Goal: Task Accomplishment & Management: Manage account settings

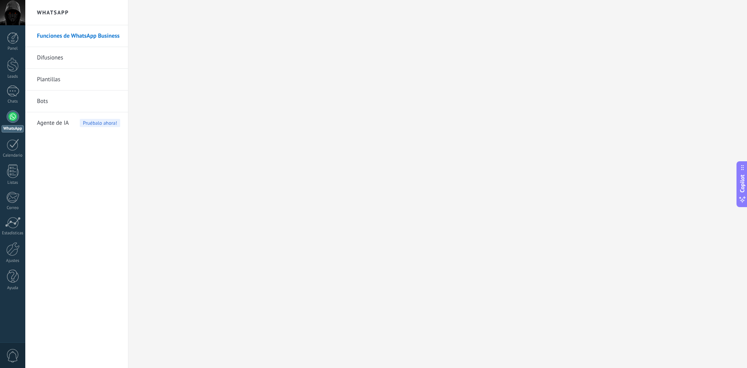
scroll to position [12, 0]
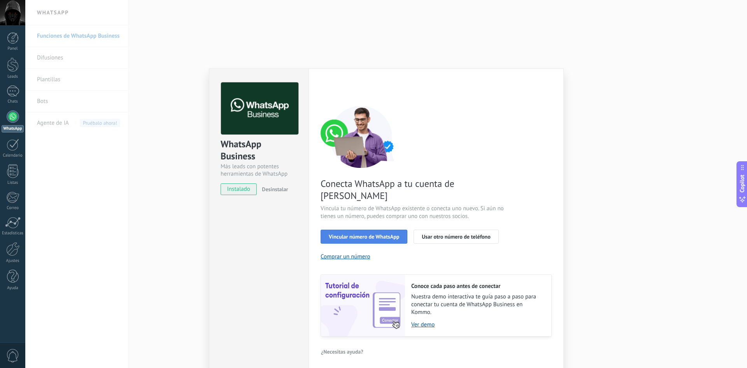
click at [369, 234] on span "Vincular número de WhatsApp" at bounding box center [364, 236] width 70 height 5
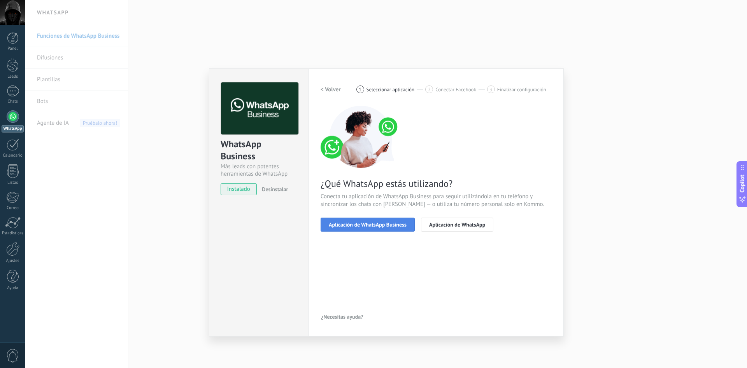
click at [370, 226] on span "Aplicación de WhatsApp Business" at bounding box center [368, 224] width 78 height 5
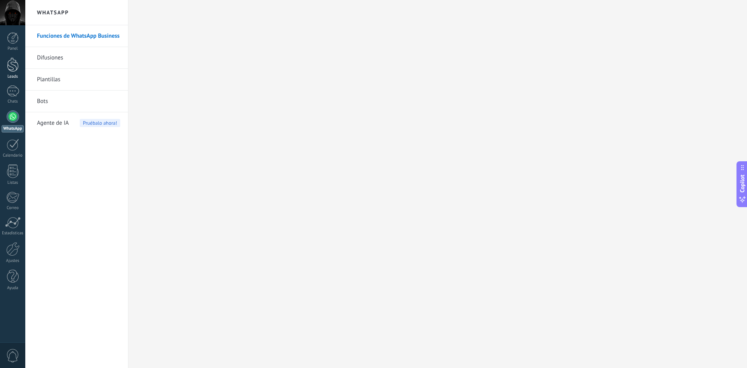
click at [6, 68] on link "Leads" at bounding box center [12, 69] width 25 height 22
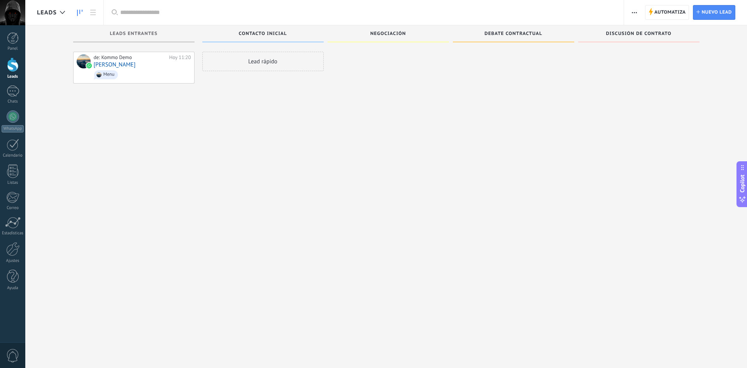
scroll to position [12, 0]
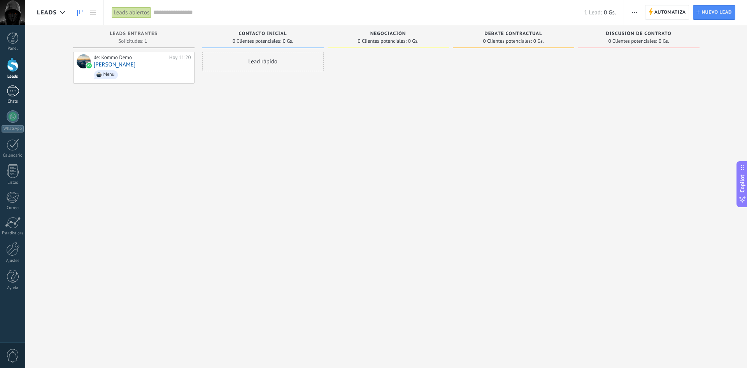
click at [15, 92] on div at bounding box center [13, 91] width 12 height 11
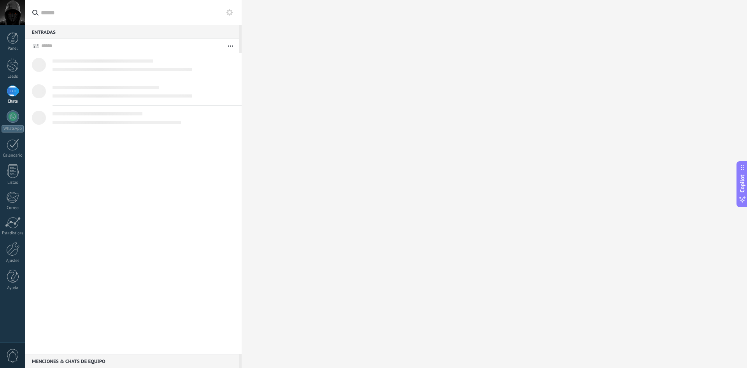
scroll to position [12, 0]
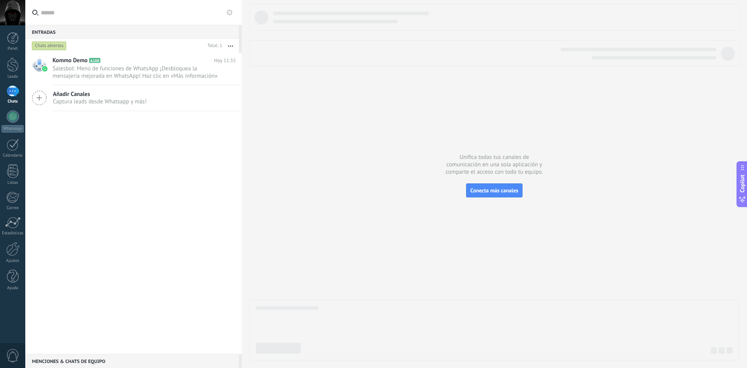
click at [12, 95] on div at bounding box center [13, 91] width 12 height 11
click at [16, 118] on div at bounding box center [13, 116] width 12 height 12
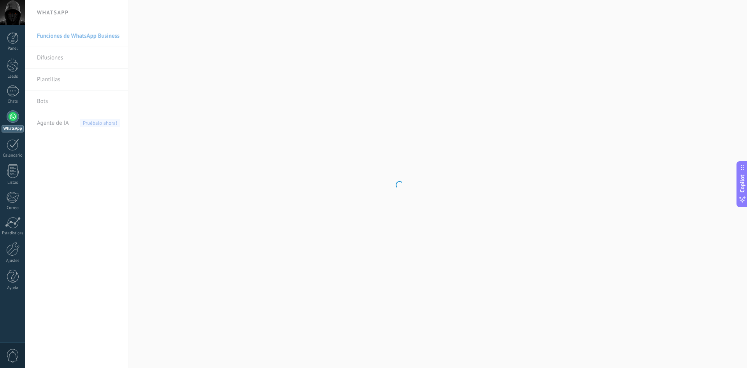
scroll to position [12, 0]
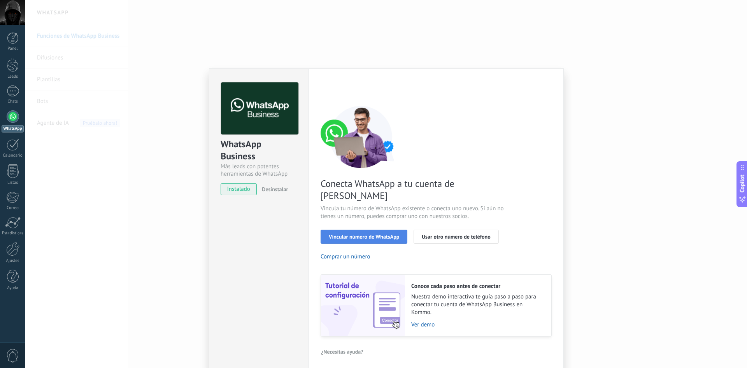
click at [386, 234] on span "Vincular número de WhatsApp" at bounding box center [364, 236] width 70 height 5
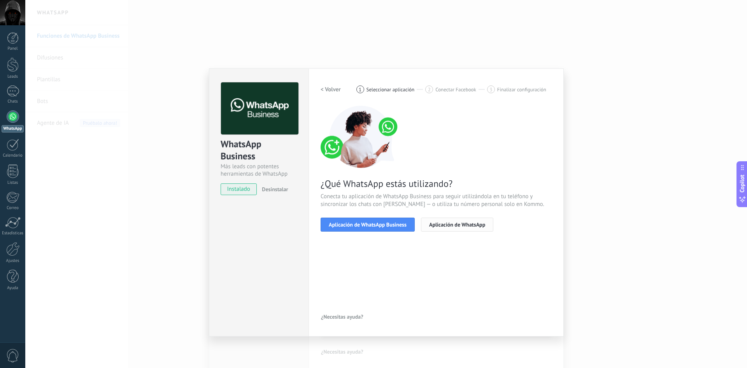
click at [459, 224] on span "Aplicación de WhatsApp" at bounding box center [457, 224] width 56 height 5
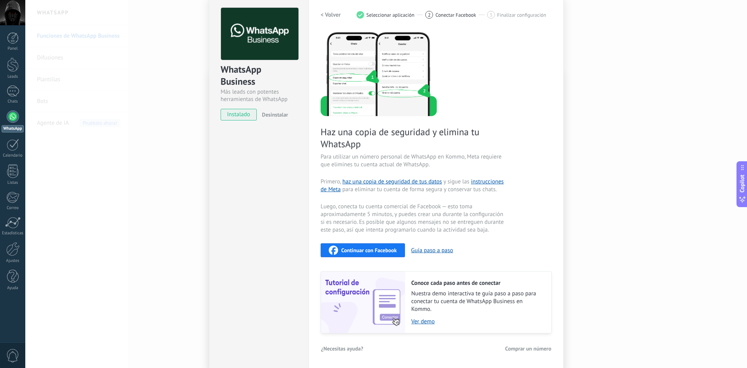
scroll to position [0, 0]
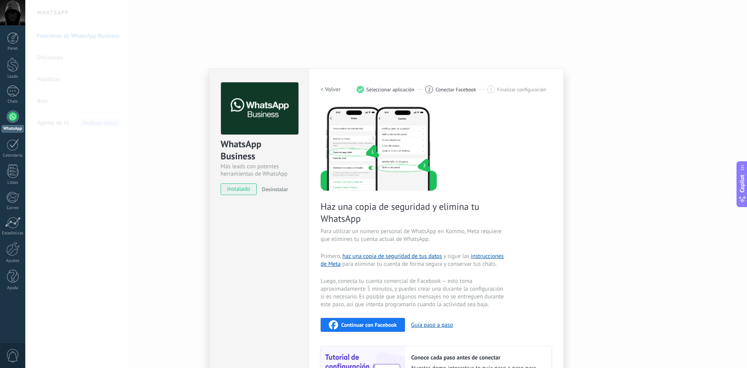
click at [336, 90] on h2 "< Volver" at bounding box center [330, 89] width 20 height 7
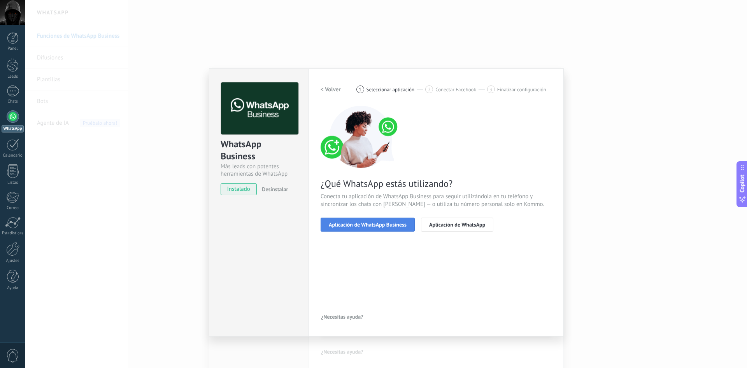
click at [392, 224] on span "Aplicación de WhatsApp Business" at bounding box center [368, 224] width 78 height 5
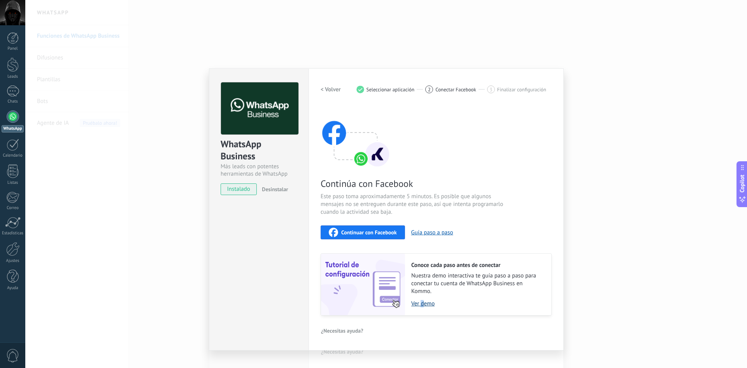
click at [422, 304] on link "Ver demo" at bounding box center [477, 303] width 132 height 7
click at [580, 99] on div "WhatsApp Business Más leads con potentes herramientas de WhatsApp instalado Des…" at bounding box center [385, 184] width 721 height 368
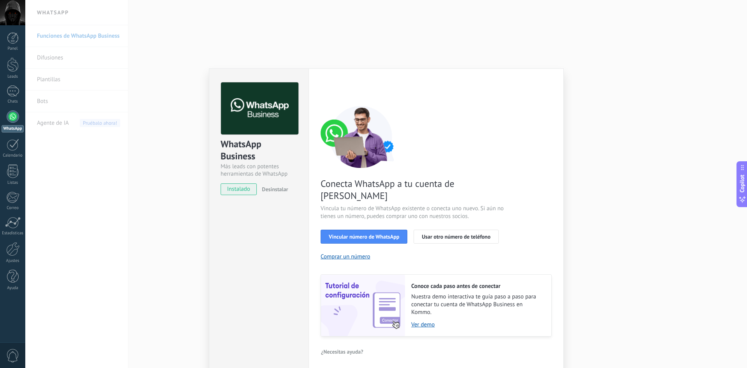
click at [128, 189] on div "WhatsApp Business Más leads con potentes herramientas de WhatsApp instalado Des…" at bounding box center [385, 184] width 721 height 368
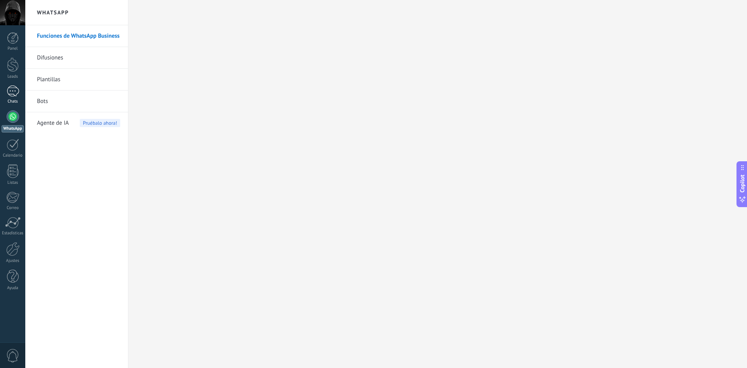
click at [12, 90] on div at bounding box center [13, 91] width 12 height 11
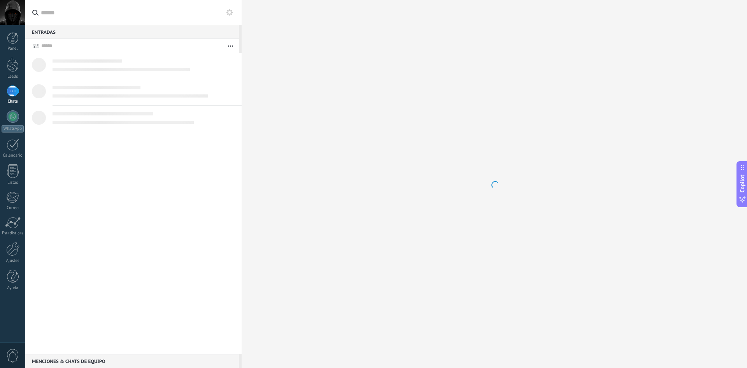
scroll to position [12, 0]
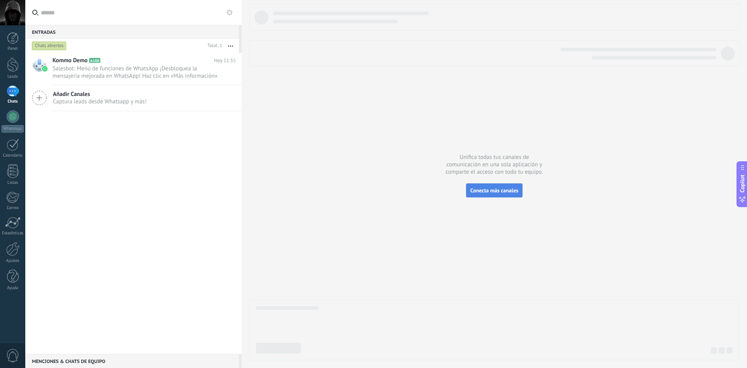
click at [494, 187] on button "Conecta más canales" at bounding box center [494, 191] width 56 height 14
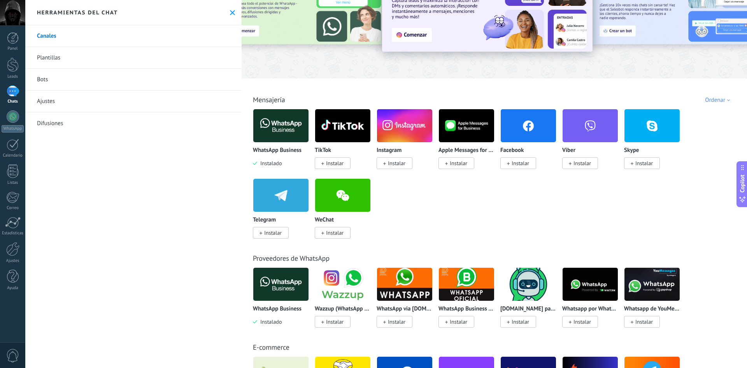
scroll to position [89, 0]
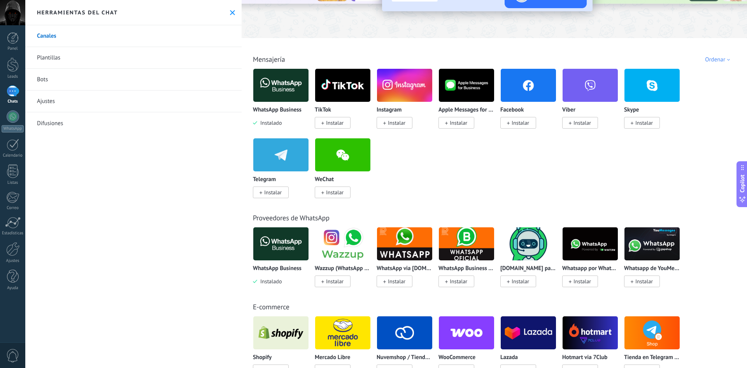
click at [469, 261] on div "WhatsApp Business API (WABA) via Radist.Online Instalar" at bounding box center [466, 256] width 56 height 58
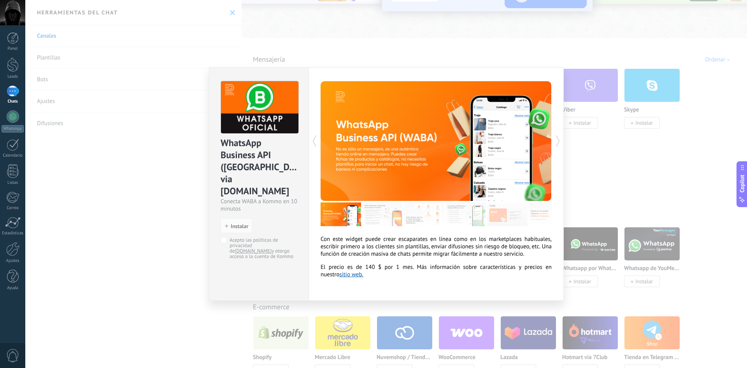
click at [596, 185] on div "WhatsApp Business API (WABA) via Radist.Online Conecta WABA a Kommo en 10 minut…" at bounding box center [385, 184] width 721 height 368
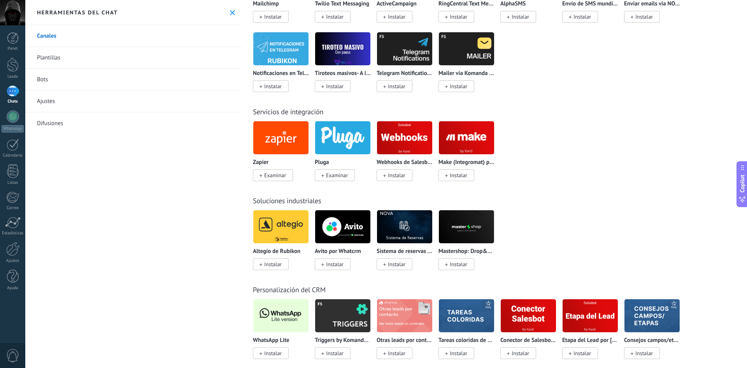
scroll to position [1286, 0]
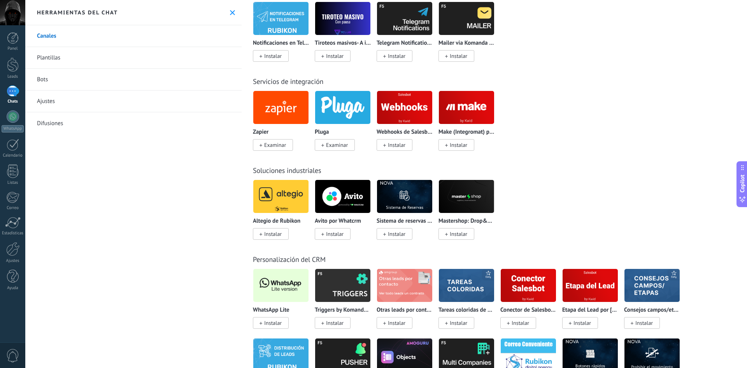
click at [280, 289] on img at bounding box center [280, 286] width 55 height 38
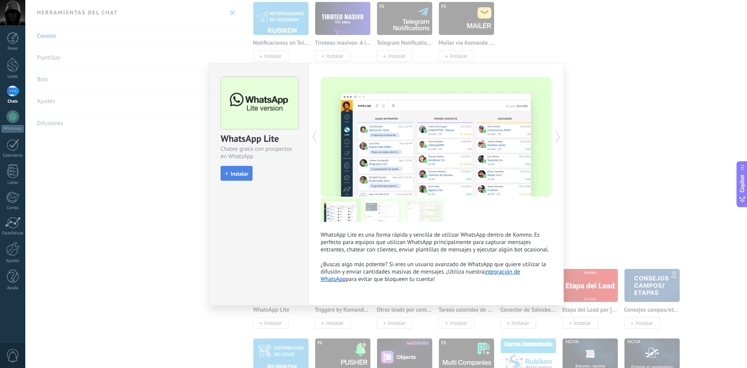
click at [245, 175] on span "Instalar" at bounding box center [240, 173] width 18 height 5
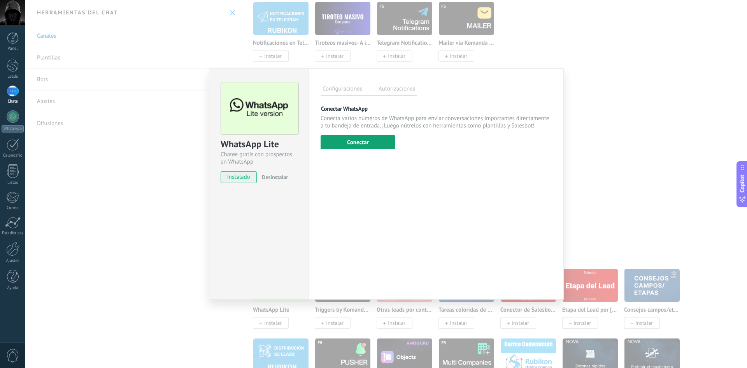
click at [369, 141] on button "Conectar" at bounding box center [357, 142] width 75 height 14
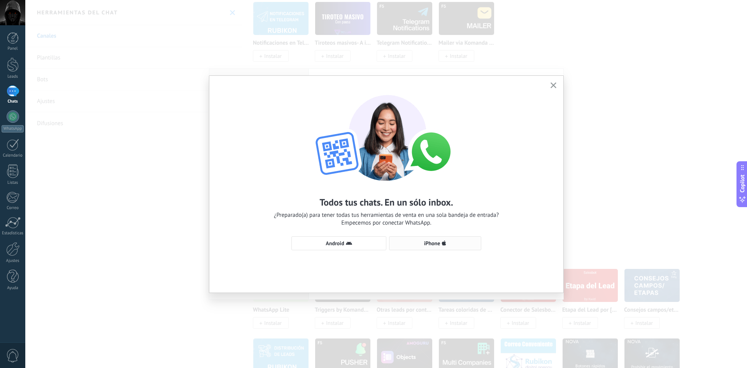
click at [452, 246] on span "iPhone" at bounding box center [435, 243] width 84 height 6
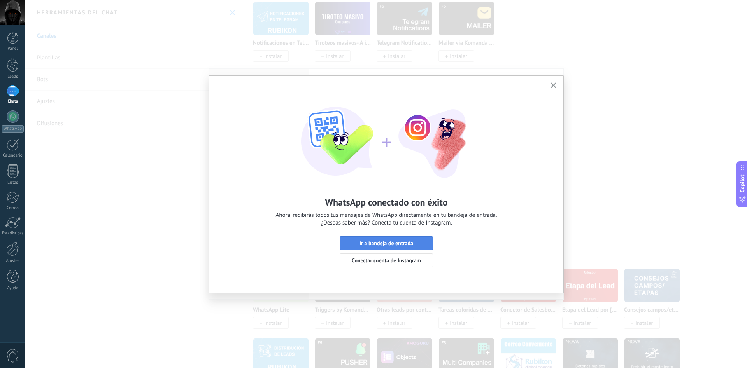
click at [387, 243] on span "Ir a bandeja de entrada" at bounding box center [386, 243] width 54 height 5
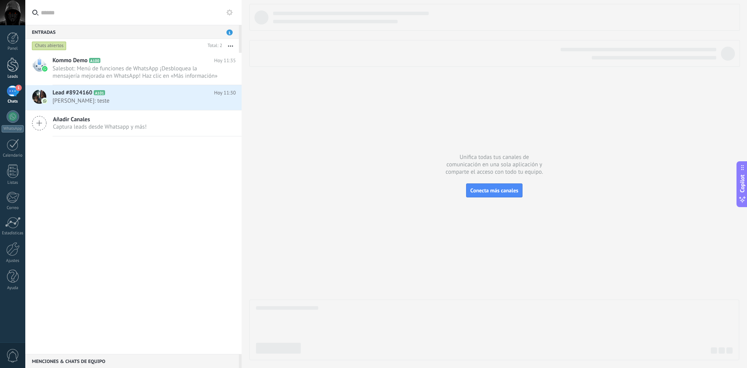
click at [13, 67] on div at bounding box center [13, 65] width 12 height 14
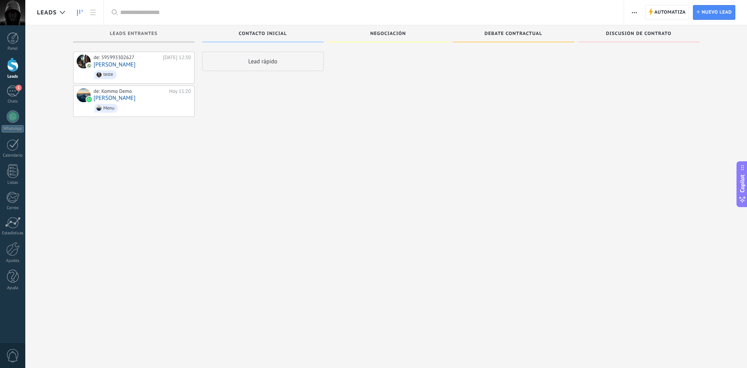
scroll to position [12, 0]
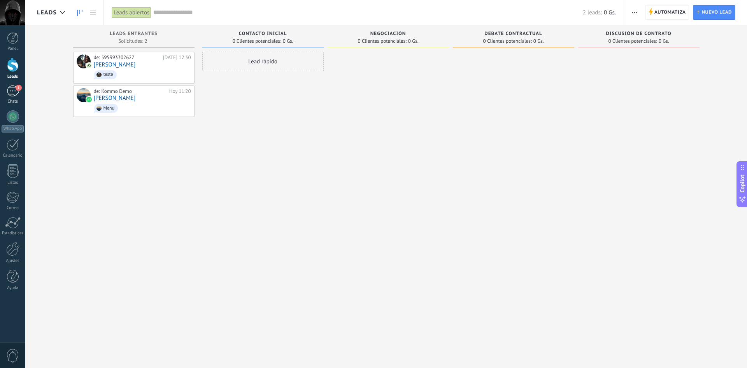
click at [9, 93] on div "1" at bounding box center [13, 91] width 12 height 11
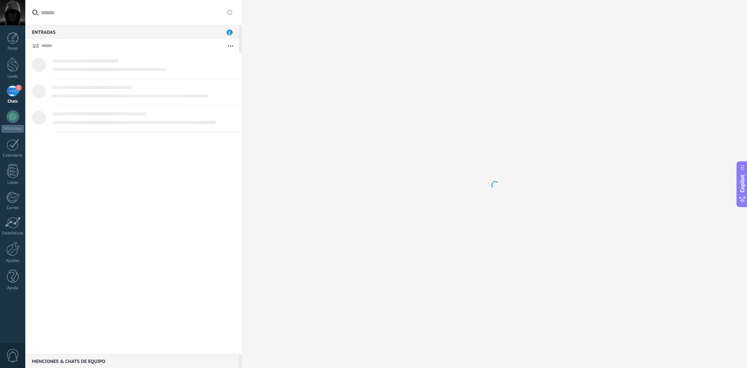
scroll to position [12, 0]
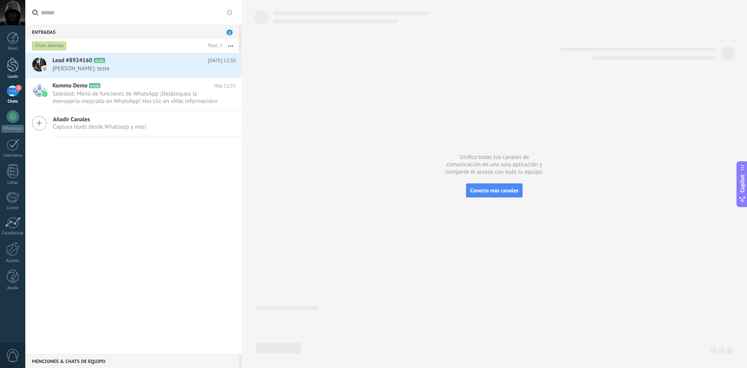
click at [14, 61] on div at bounding box center [13, 65] width 12 height 14
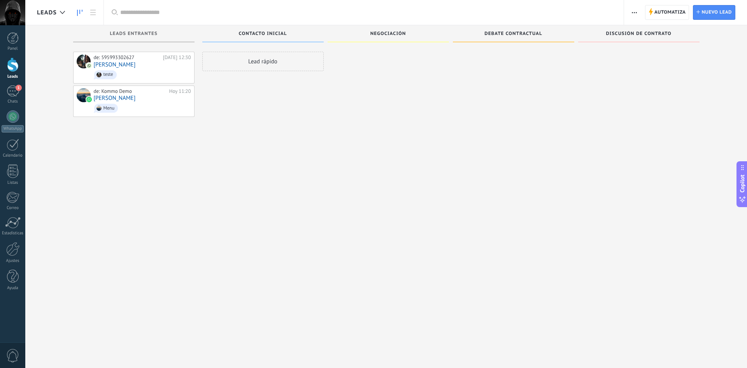
scroll to position [12, 0]
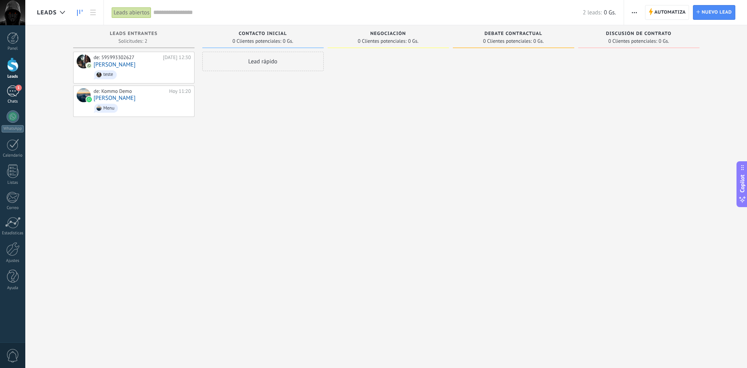
click at [10, 92] on div "1" at bounding box center [13, 91] width 12 height 11
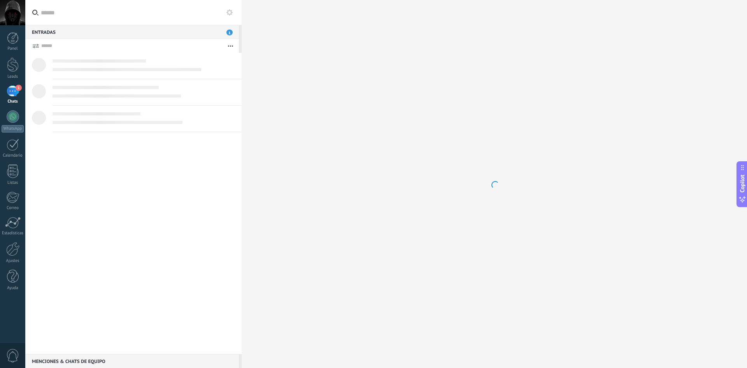
scroll to position [12, 0]
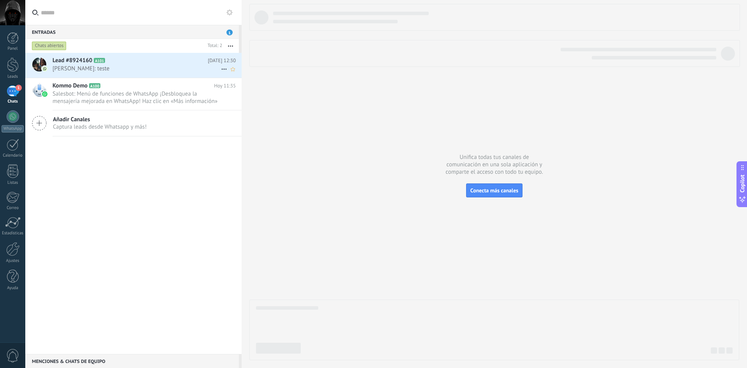
click at [139, 66] on span "Filipe Guazina: teste" at bounding box center [137, 68] width 168 height 7
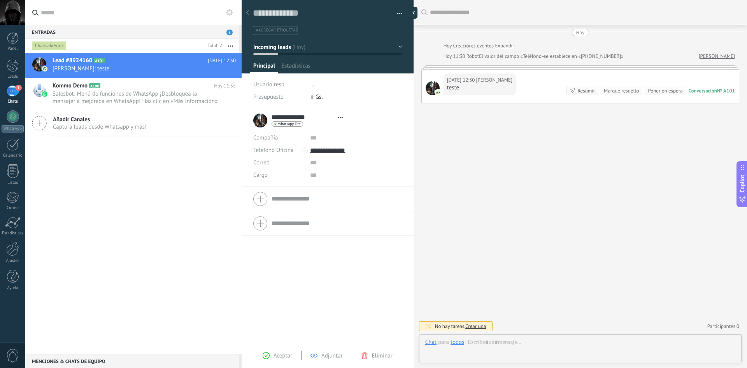
type textarea "**********"
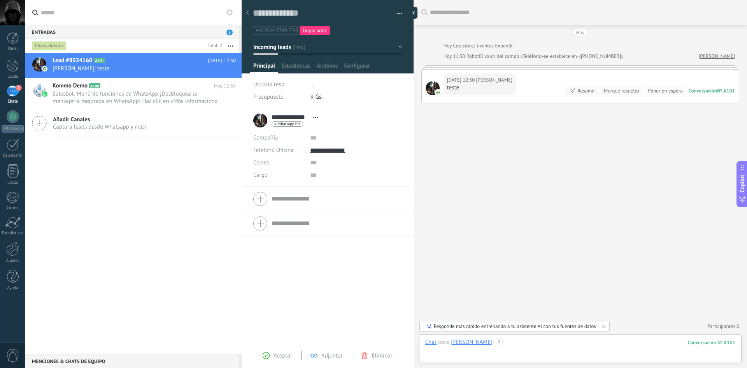
click at [513, 352] on div at bounding box center [580, 350] width 310 height 23
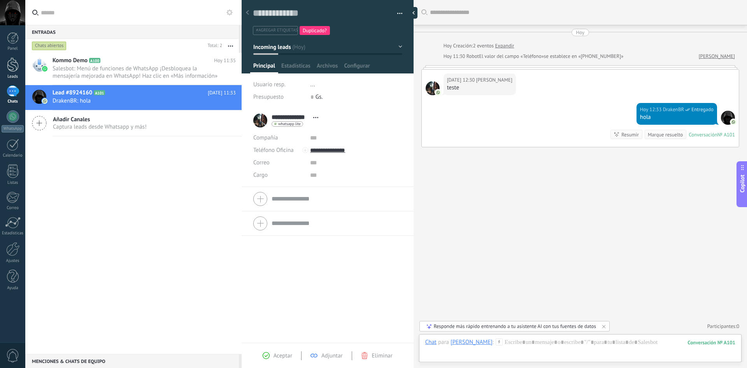
click at [12, 68] on div at bounding box center [13, 65] width 12 height 14
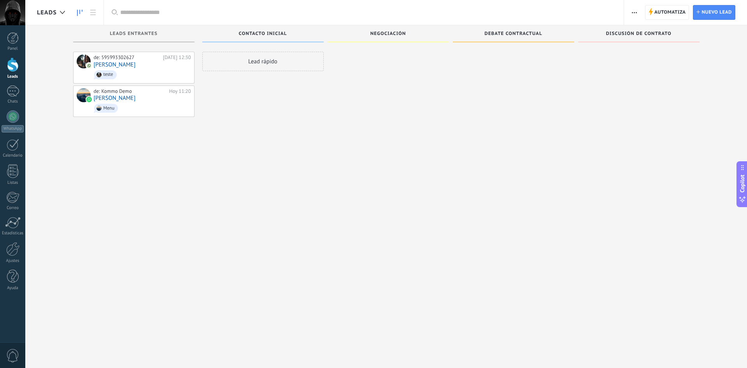
scroll to position [12, 0]
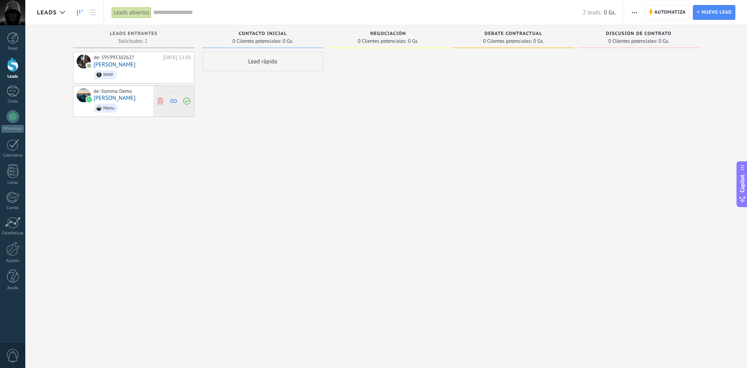
click at [162, 100] on icon at bounding box center [160, 101] width 7 height 7
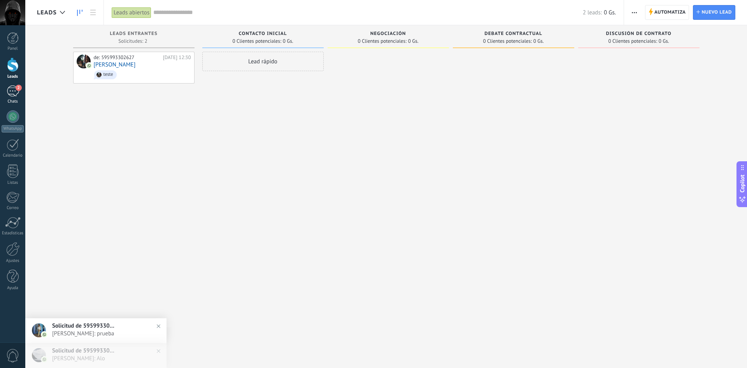
click at [17, 92] on div "2" at bounding box center [13, 91] width 12 height 11
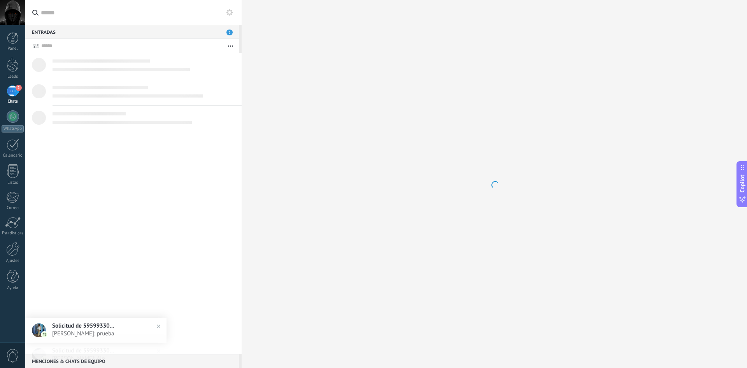
scroll to position [12, 0]
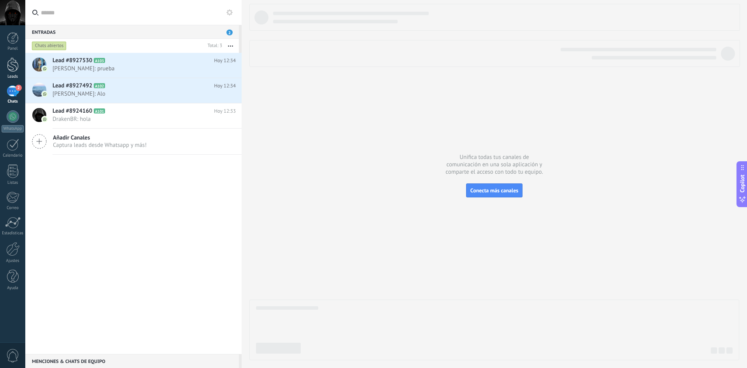
click at [15, 61] on div at bounding box center [13, 65] width 12 height 14
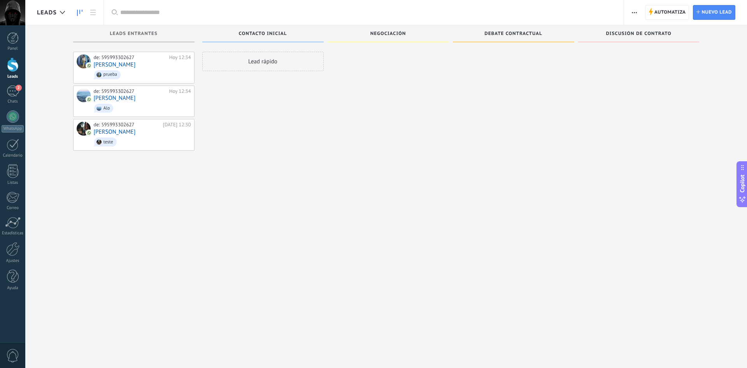
scroll to position [12, 0]
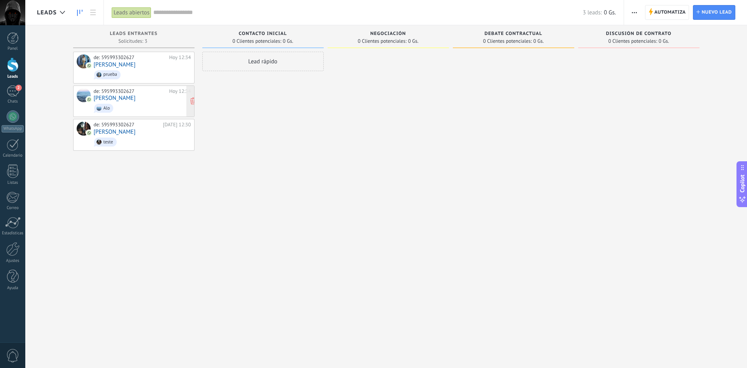
click at [138, 104] on span "Alo" at bounding box center [142, 108] width 97 height 12
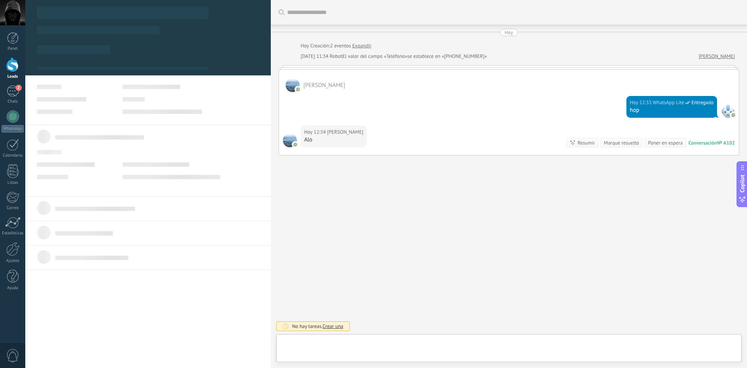
type textarea "**********"
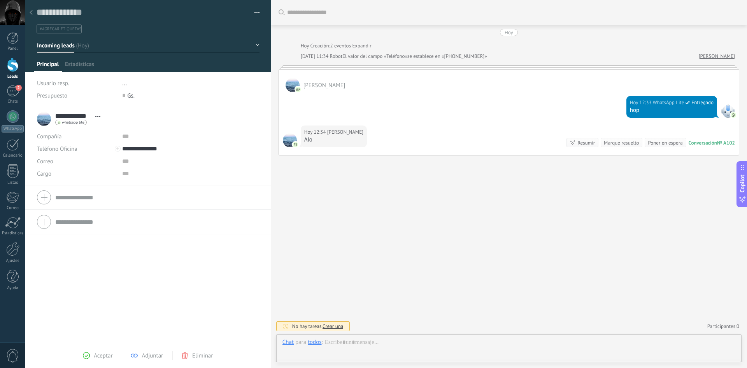
scroll to position [12, 0]
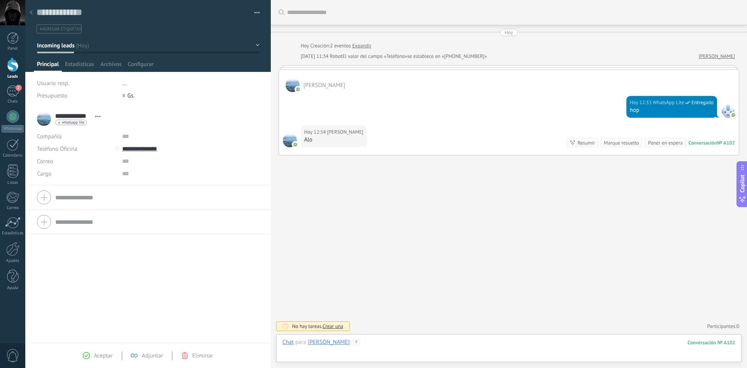
click at [364, 344] on div at bounding box center [508, 350] width 453 height 23
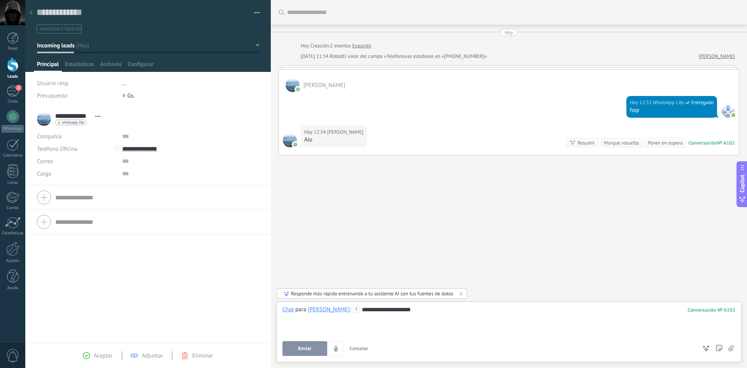
click at [312, 350] on button "Enviar" at bounding box center [304, 348] width 45 height 15
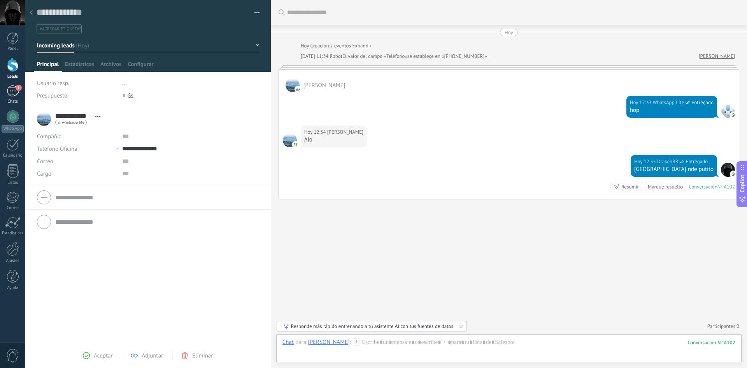
click at [16, 90] on div "1" at bounding box center [13, 91] width 12 height 11
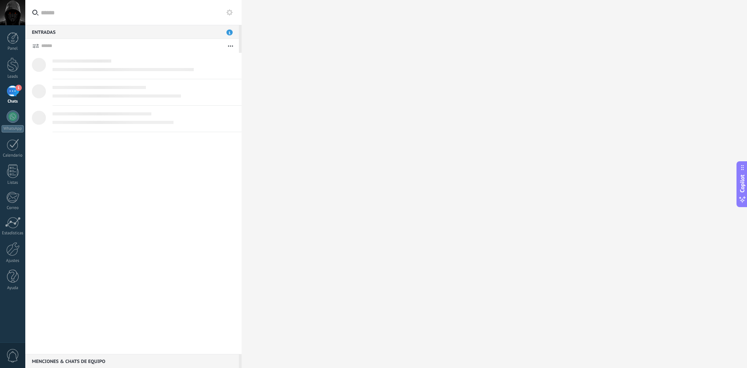
scroll to position [12, 0]
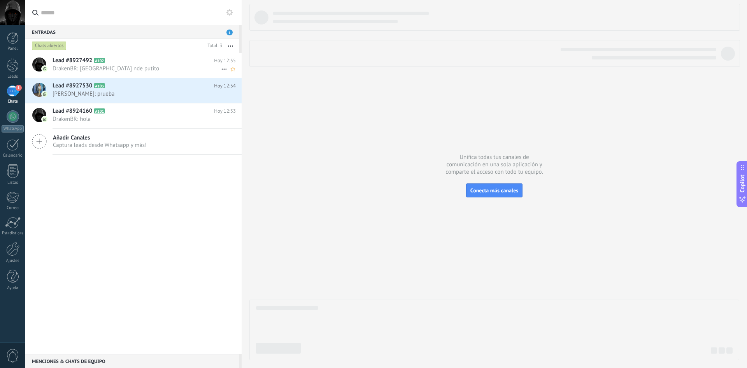
click at [109, 65] on span "DrakenBR: [GEOGRAPHIC_DATA] nde putito" at bounding box center [137, 68] width 168 height 7
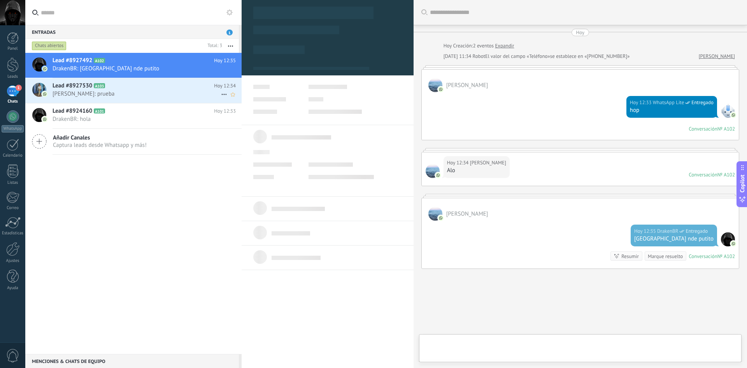
scroll to position [37, 0]
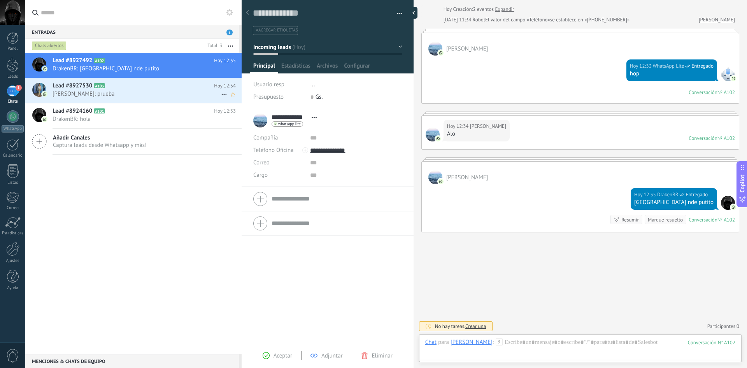
click at [110, 91] on span "Angie S. Guazina: prueba" at bounding box center [137, 93] width 168 height 7
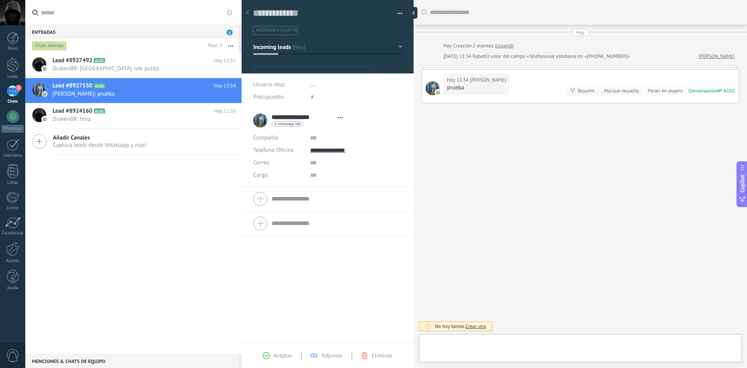
type textarea "**********"
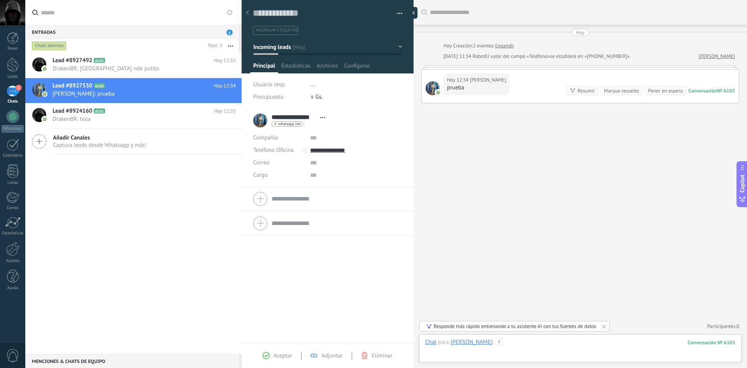
click at [517, 344] on div at bounding box center [580, 350] width 310 height 23
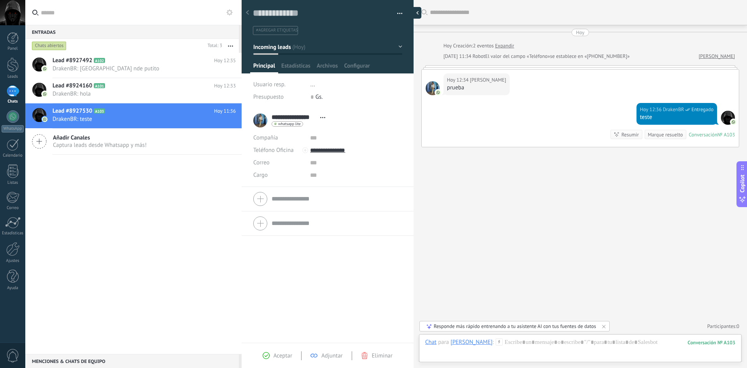
click at [415, 15] on div at bounding box center [416, 13] width 12 height 12
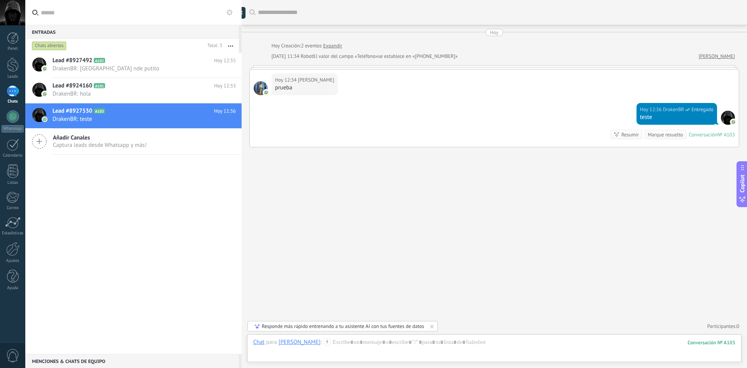
scroll to position [7, 0]
click at [6, 66] on link "Leads" at bounding box center [12, 69] width 25 height 22
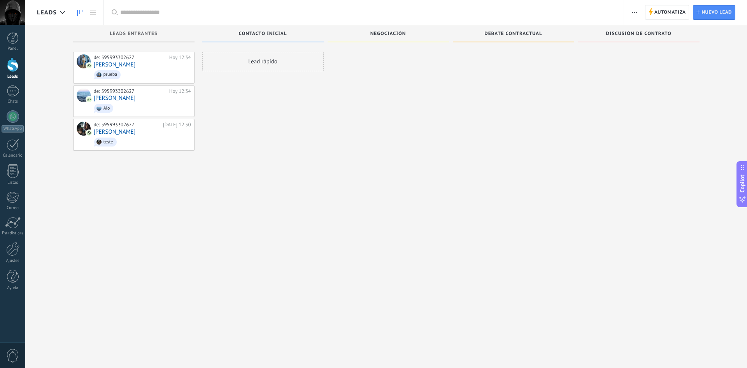
scroll to position [7, 0]
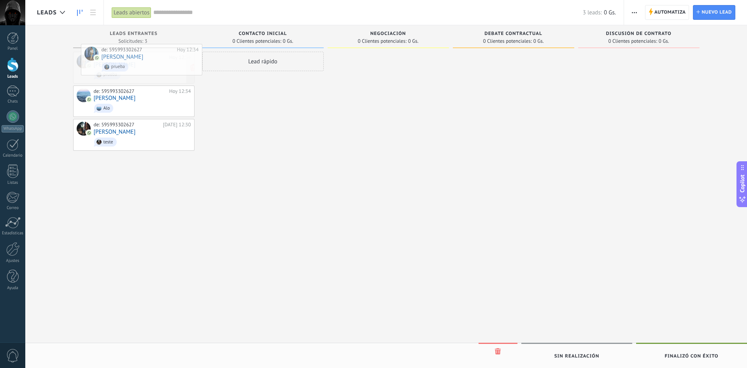
drag, startPoint x: 154, startPoint y: 76, endPoint x: 157, endPoint y: 72, distance: 5.0
click at [159, 70] on div "Leads Leads abiertos Aplicar 3 leads: 0 Gs. Leads abiertos Mis leads Leads gana…" at bounding box center [385, 191] width 721 height 382
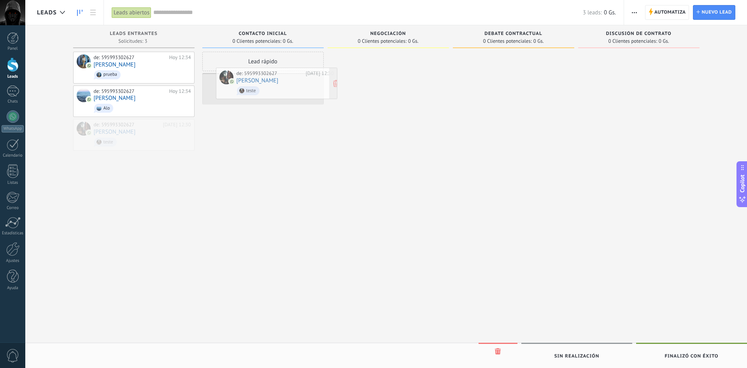
drag, startPoint x: 136, startPoint y: 130, endPoint x: 280, endPoint y: 78, distance: 152.9
click at [280, 78] on div "Leads Leads abiertos Aplicar 3 leads: 0 Gs. Leads abiertos Mis leads Leads gana…" at bounding box center [385, 191] width 721 height 382
drag, startPoint x: 265, startPoint y: 87, endPoint x: 151, endPoint y: 131, distance: 122.6
click at [151, 131] on div "Leads Leads abiertos Aplicar 3 leads: 0 Gs. Leads abiertos Mis leads Leads gana…" at bounding box center [385, 191] width 721 height 382
drag, startPoint x: 259, startPoint y: 81, endPoint x: 127, endPoint y: 134, distance: 141.9
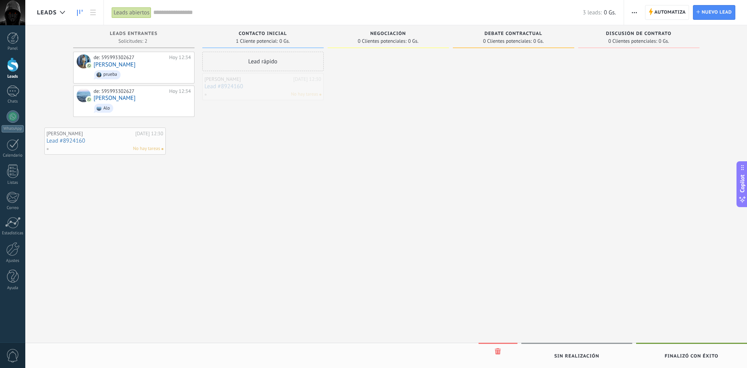
click at [103, 135] on div "Leads Leads abiertos Aplicar 3 leads: 0 Gs. Leads abiertos Mis leads Leads gana…" at bounding box center [385, 191] width 721 height 382
click at [277, 77] on div "Filipe Guazina" at bounding box center [248, 79] width 87 height 6
click at [259, 87] on link "Lead #8924160" at bounding box center [263, 86] width 117 height 7
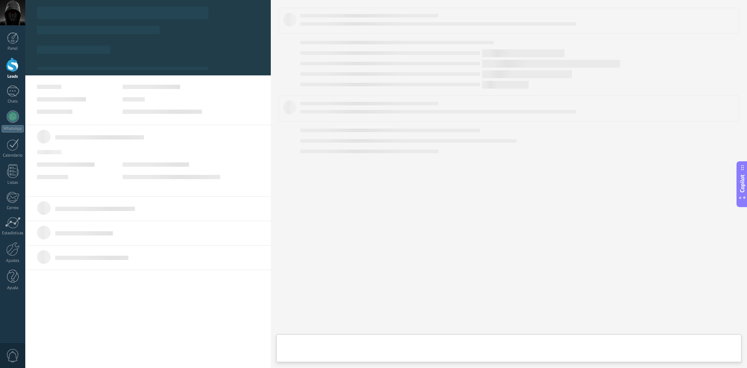
click at [259, 87] on body ".abccls-1,.abccls-2{fill-rule:evenodd}.abccls-2{fill:#fff} .abfcls-1{fill:none}…" at bounding box center [373, 184] width 747 height 368
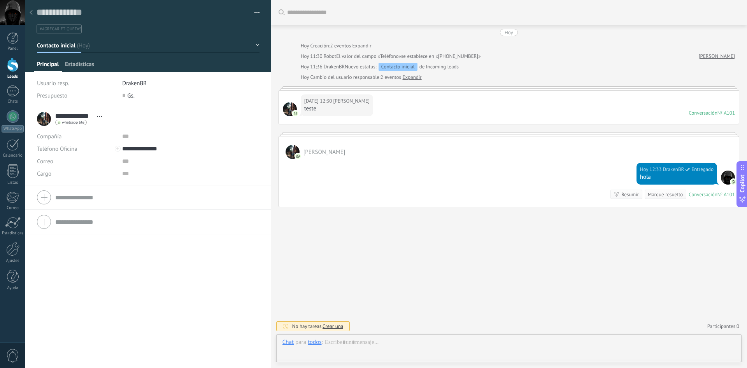
scroll to position [12, 0]
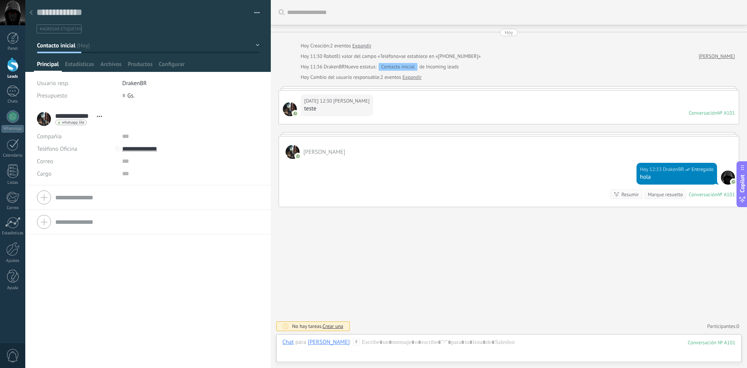
click at [395, 105] on div "Hoy 12:30 Filipe Guazina teste Conversación № A101 Conversación № A101" at bounding box center [509, 107] width 460 height 33
click at [336, 107] on div "teste" at bounding box center [336, 109] width 65 height 8
click at [333, 101] on span "Filipe Guazina" at bounding box center [351, 101] width 36 height 8
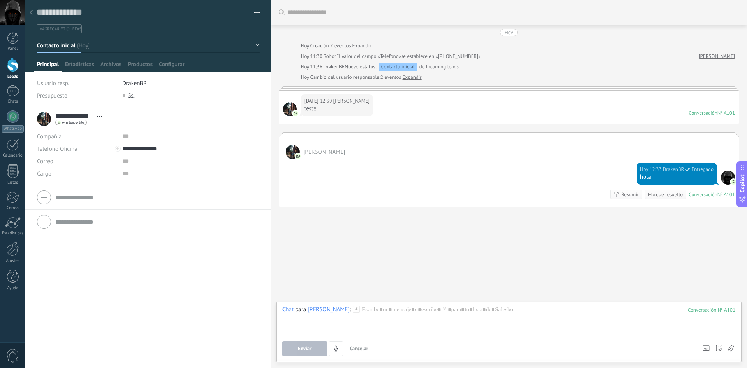
click at [712, 112] on div "Conversación" at bounding box center [702, 113] width 29 height 7
click at [708, 112] on div "Conversación" at bounding box center [702, 113] width 29 height 7
click at [718, 54] on link "Filipe Guazina" at bounding box center [717, 57] width 36 height 8
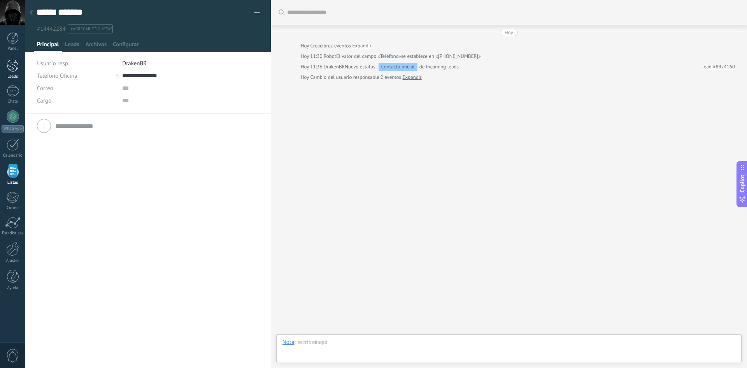
click at [8, 63] on div at bounding box center [13, 65] width 12 height 14
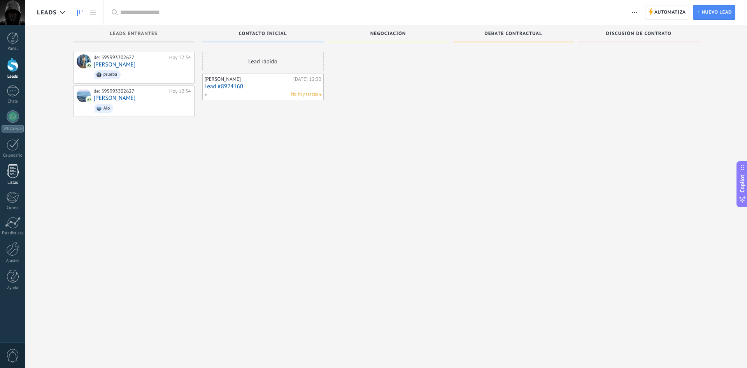
scroll to position [12, 0]
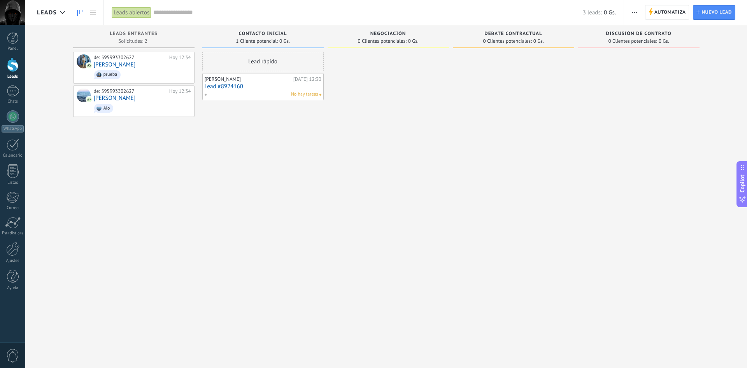
click at [13, 66] on div at bounding box center [13, 65] width 12 height 14
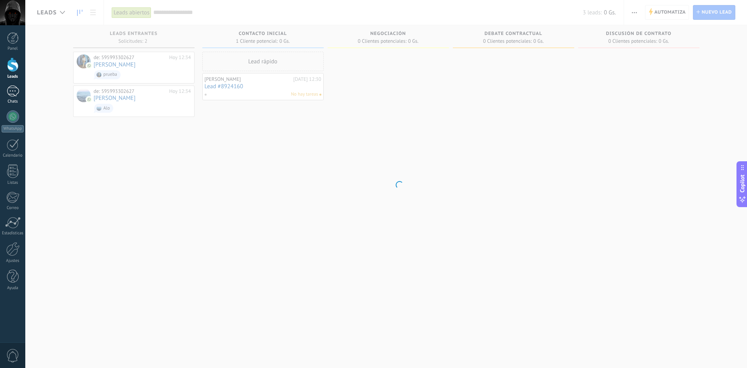
click at [15, 94] on div "1" at bounding box center [13, 91] width 12 height 11
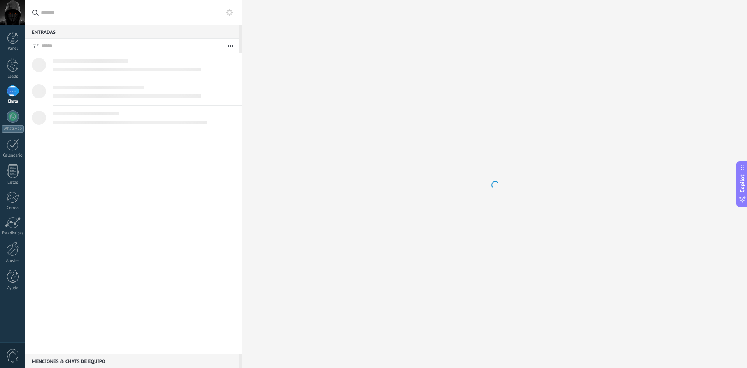
scroll to position [12, 0]
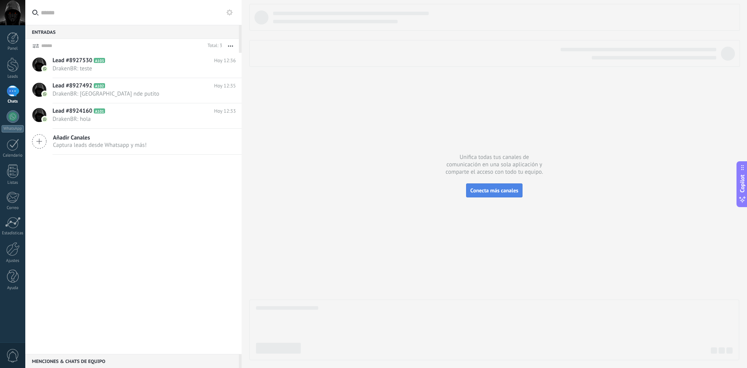
click at [485, 191] on span "Conecta más canales" at bounding box center [494, 190] width 48 height 7
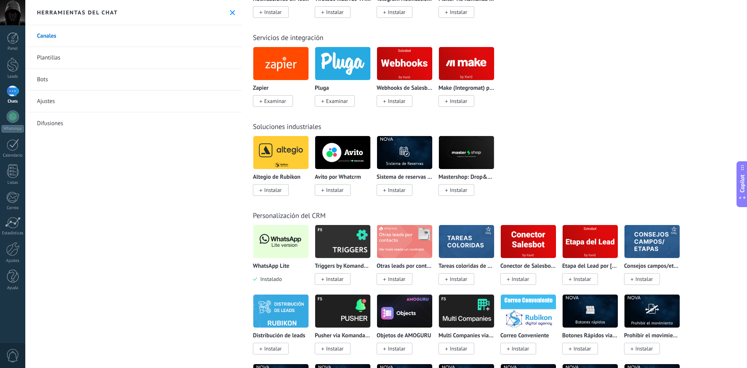
scroll to position [1330, 0]
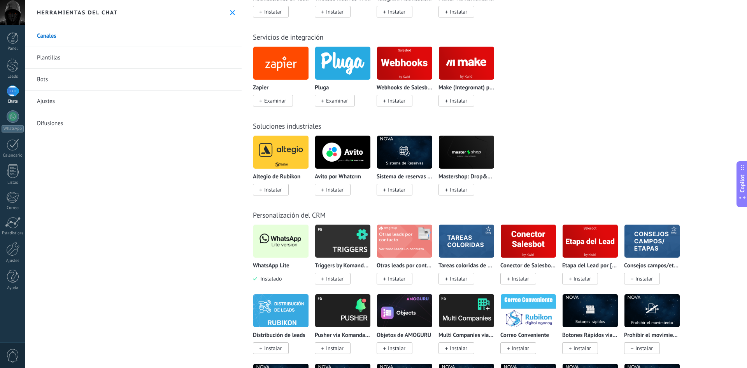
click at [292, 251] on img at bounding box center [280, 241] width 55 height 38
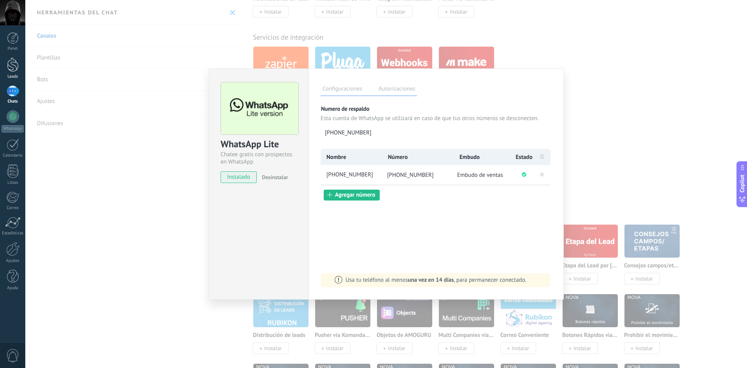
click at [14, 67] on div at bounding box center [13, 65] width 12 height 14
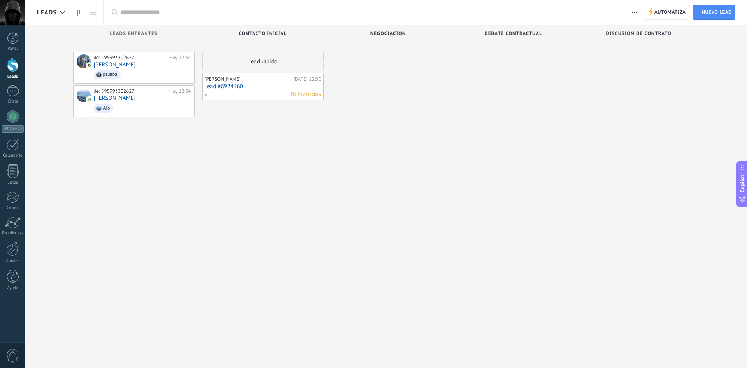
scroll to position [12, 0]
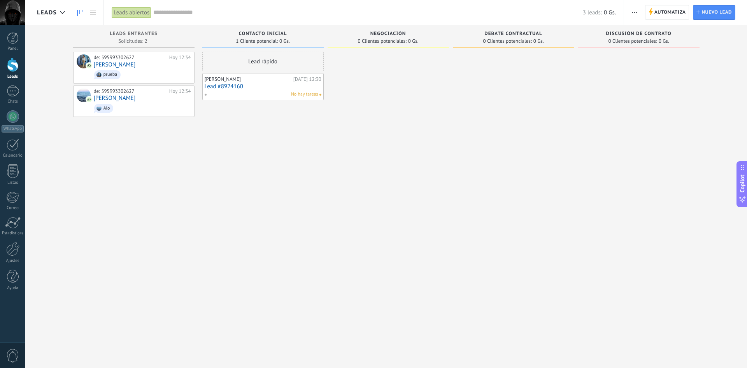
click at [269, 84] on link "Lead #8924160" at bounding box center [263, 86] width 117 height 7
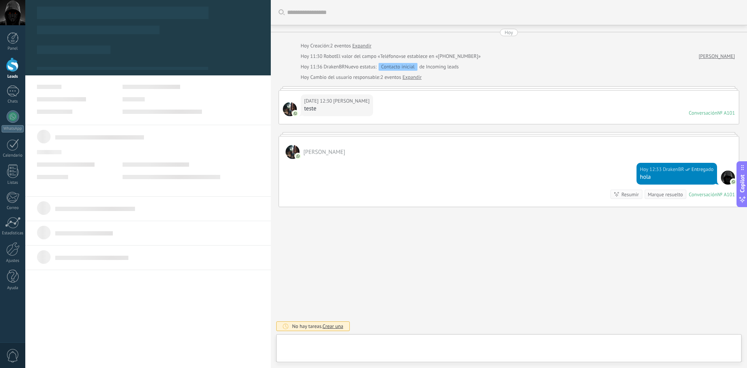
type textarea "**********"
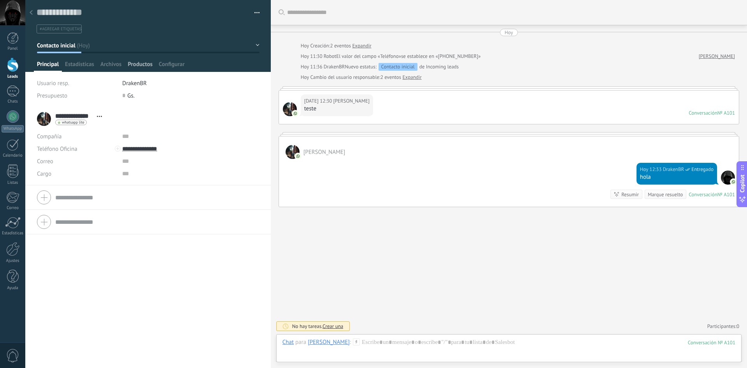
click at [145, 65] on span "Productos" at bounding box center [140, 66] width 25 height 11
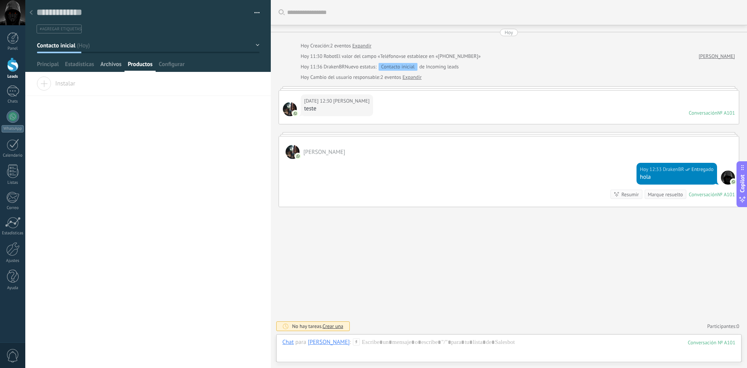
click at [112, 67] on span "Archivos" at bounding box center [110, 66] width 21 height 11
click at [85, 65] on span "Estadísticas" at bounding box center [79, 66] width 29 height 11
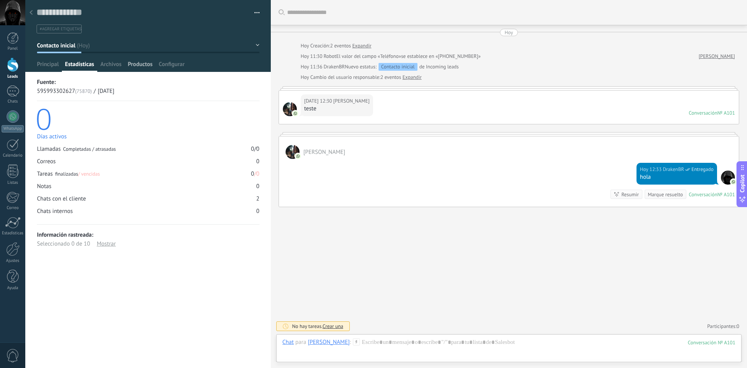
click at [145, 64] on span "Productos" at bounding box center [140, 66] width 25 height 11
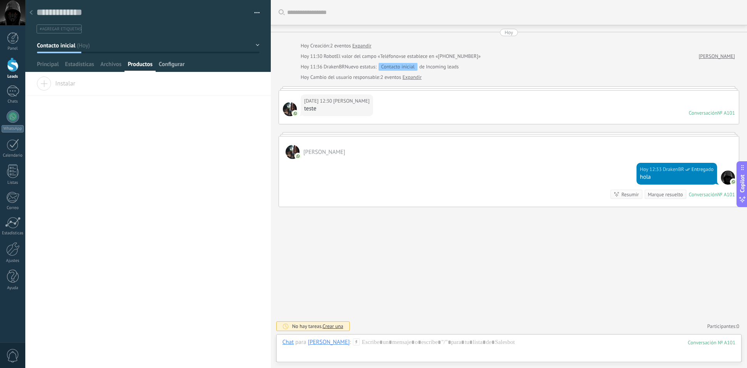
click at [173, 65] on span "Configurar" at bounding box center [172, 66] width 26 height 11
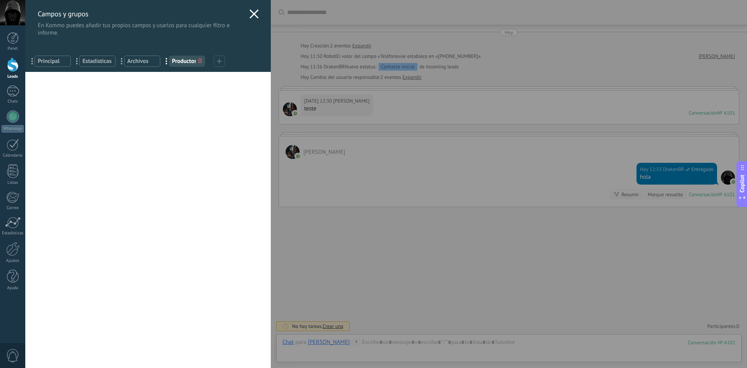
click at [254, 16] on icon at bounding box center [253, 13] width 9 height 9
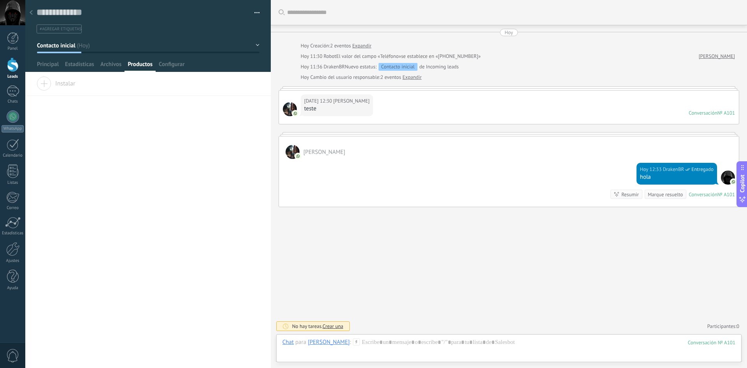
click at [108, 59] on div at bounding box center [148, 36] width 246 height 72
click at [109, 62] on span "Archivos" at bounding box center [110, 66] width 21 height 11
click at [70, 87] on div "Subir" at bounding box center [147, 86] width 245 height 19
click at [0, 0] on input "Subir" at bounding box center [0, 0] width 0 height 0
click at [78, 63] on span "Estadísticas" at bounding box center [79, 66] width 29 height 11
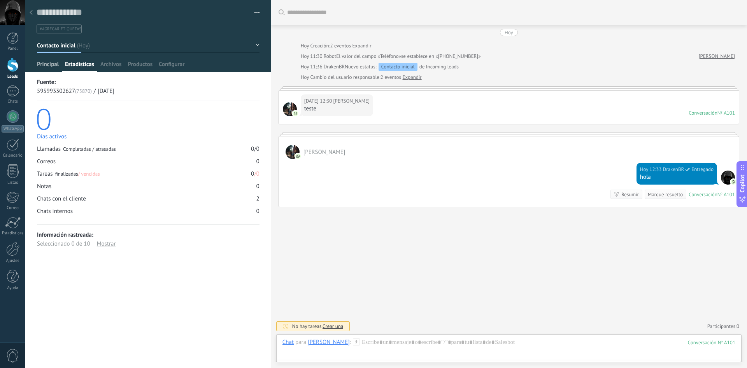
click at [49, 68] on span "Principal" at bounding box center [48, 66] width 22 height 11
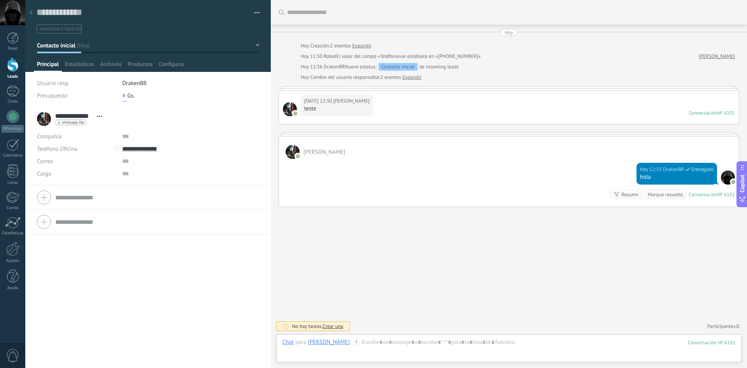
click at [123, 95] on input "text" at bounding box center [124, 95] width 5 height 12
type input "*"
click at [129, 96] on span "Gs." at bounding box center [130, 95] width 7 height 7
click at [134, 233] on div "Teléfono Oficina Ofic. directo Celular Fax Casa Otro Teléfono Oficina Llamar Co…" at bounding box center [147, 222] width 245 height 25
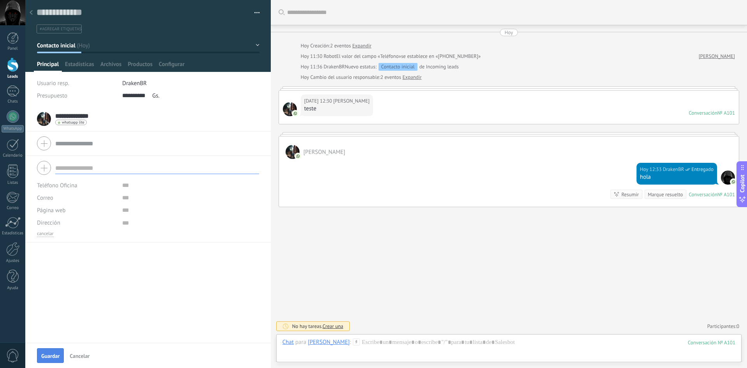
click at [53, 351] on button "Guardar" at bounding box center [50, 355] width 27 height 15
type input "**********"
click at [11, 63] on div at bounding box center [13, 65] width 12 height 14
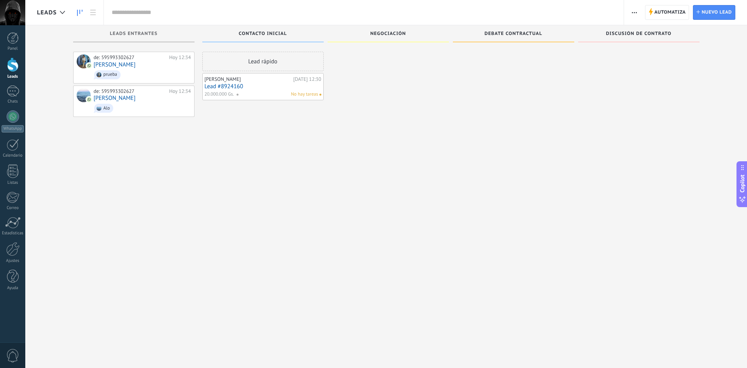
scroll to position [12, 0]
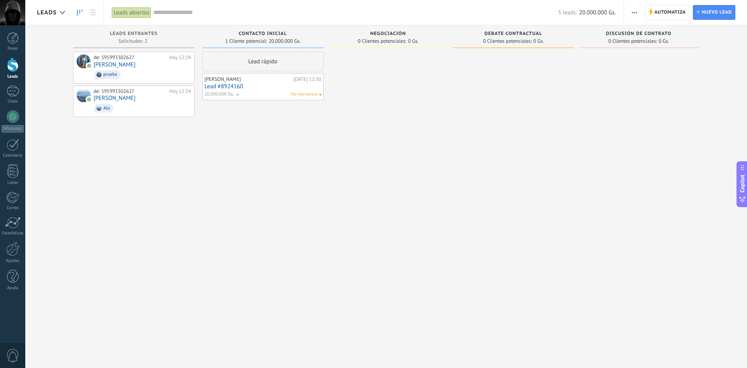
click at [262, 90] on div "Filipe Guazina Hoy 12:30 Lead #8924160 20.000.000 Gs. No hay tareas" at bounding box center [263, 86] width 117 height 23
click at [261, 89] on link "Lead #8924160" at bounding box center [263, 86] width 117 height 7
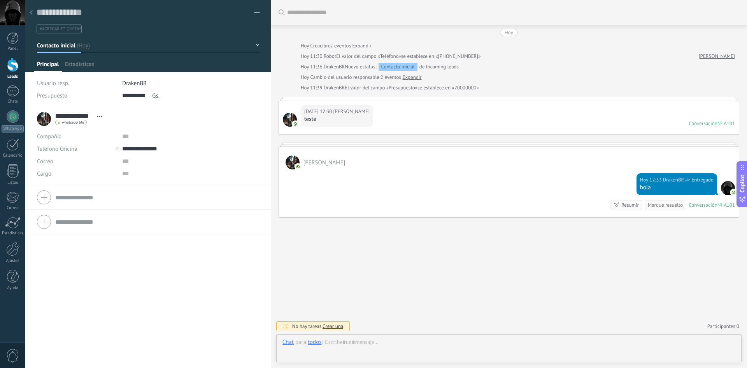
scroll to position [12, 0]
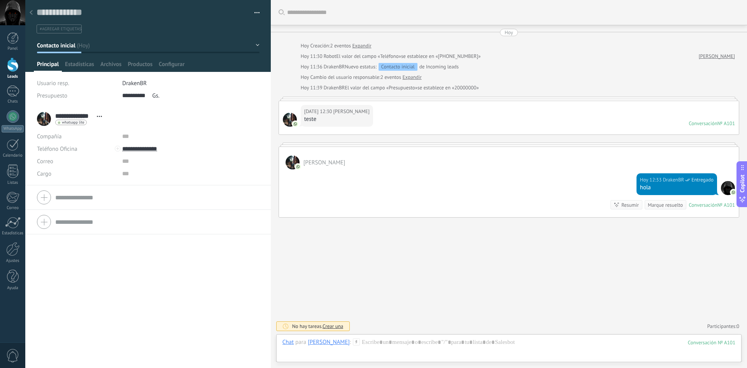
click at [32, 12] on icon at bounding box center [31, 12] width 3 height 5
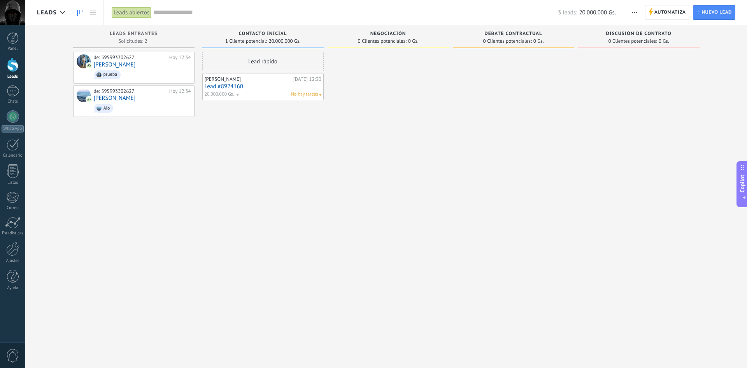
click at [265, 85] on link "Lead #8924160" at bounding box center [263, 86] width 117 height 7
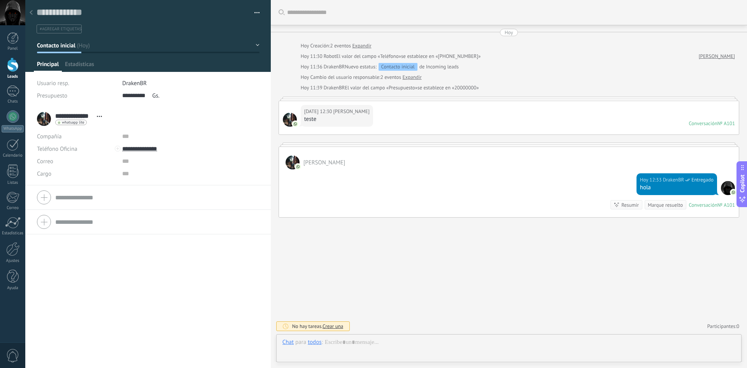
scroll to position [12, 0]
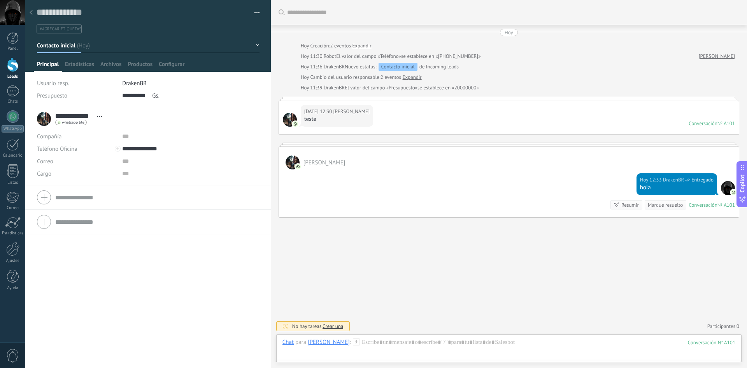
click at [257, 11] on button "button" at bounding box center [254, 13] width 11 height 12
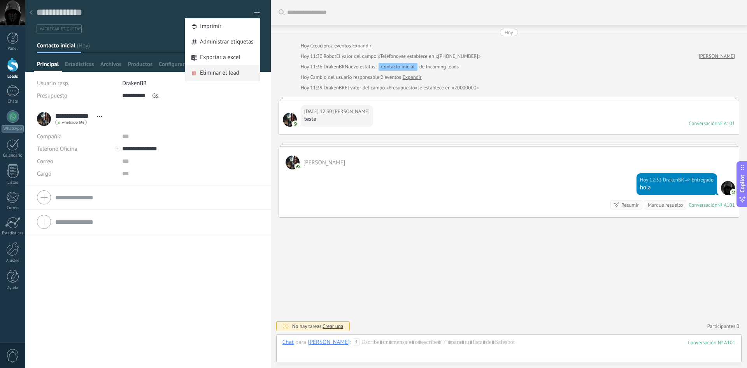
click at [240, 69] on div "Eliminar el lead" at bounding box center [222, 73] width 74 height 16
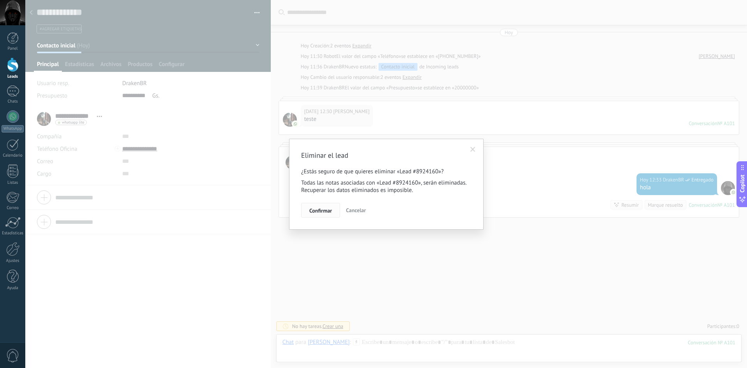
click at [327, 211] on span "Confirmar" at bounding box center [320, 210] width 23 height 5
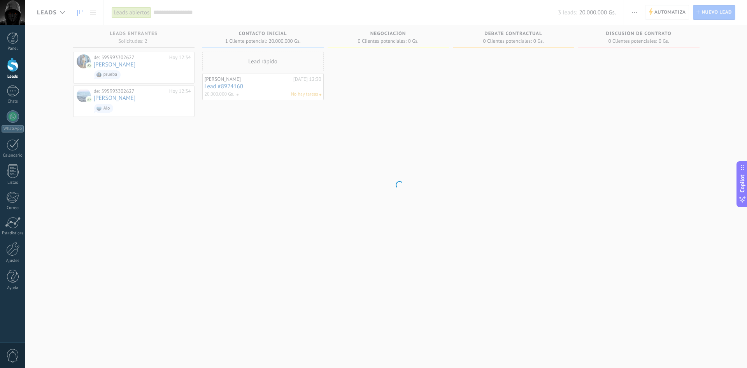
scroll to position [12, 0]
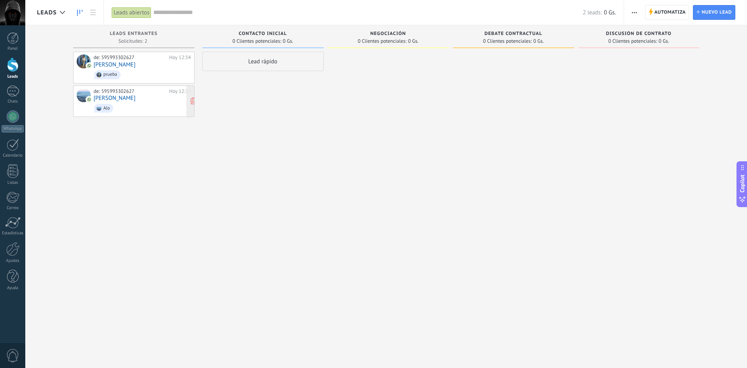
click at [145, 103] on span "Alo" at bounding box center [142, 108] width 97 height 12
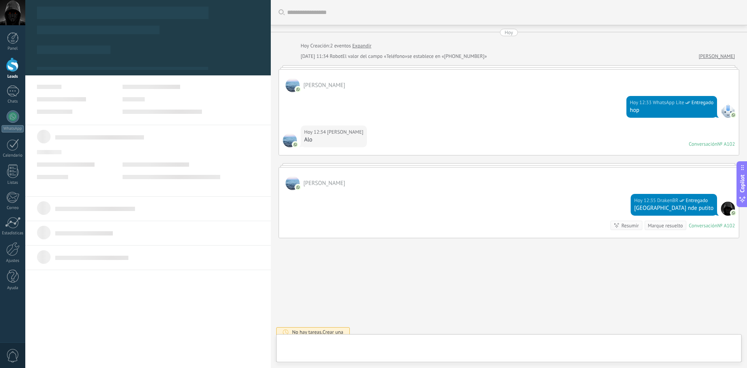
scroll to position [6, 0]
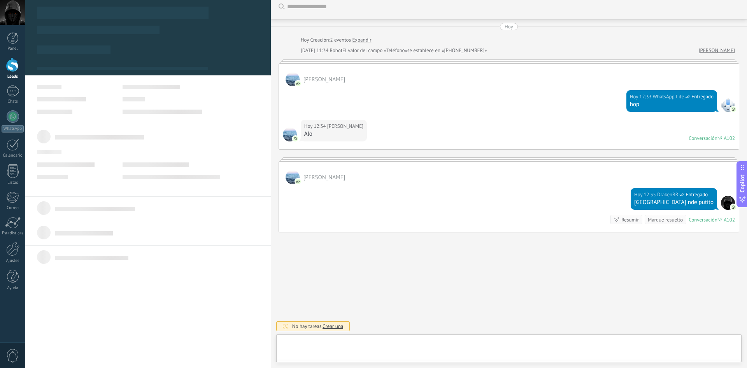
type textarea "**********"
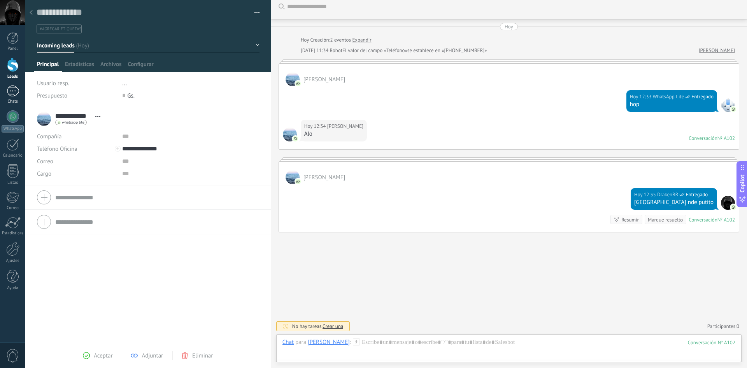
click at [11, 89] on div "1" at bounding box center [13, 91] width 12 height 11
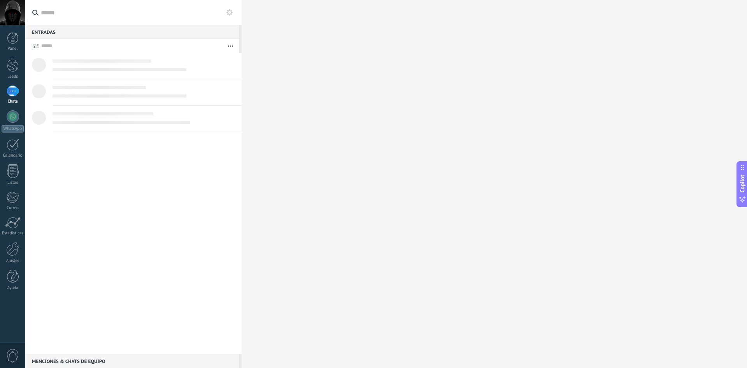
scroll to position [12, 0]
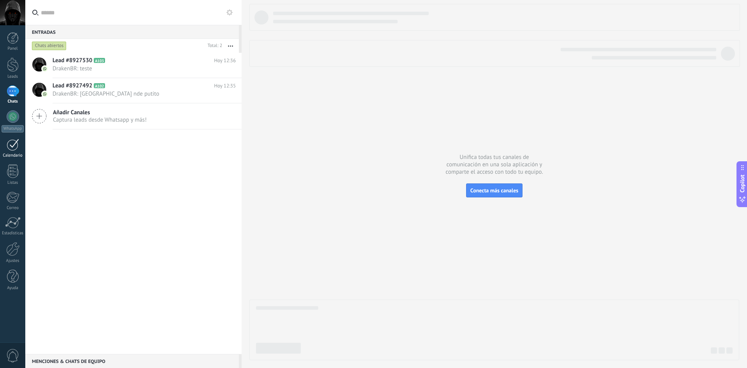
click at [12, 149] on div at bounding box center [13, 145] width 12 height 12
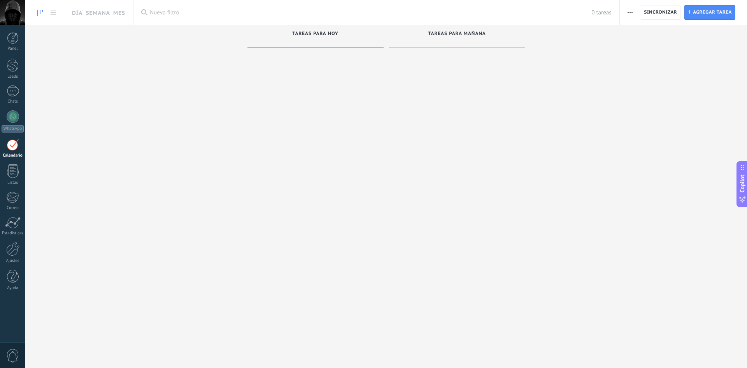
scroll to position [12, 0]
click at [656, 13] on span "Sincronizar" at bounding box center [660, 12] width 33 height 5
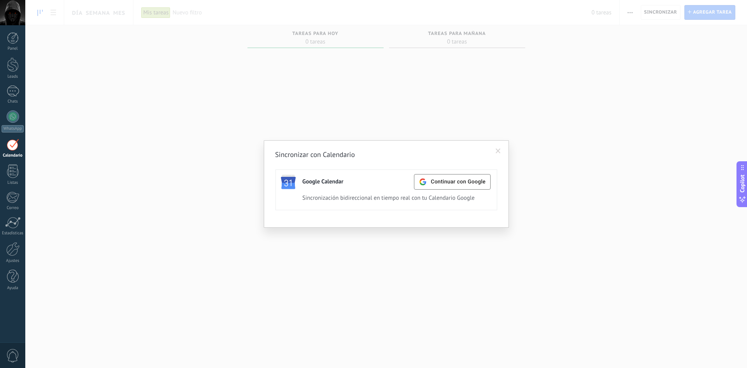
click at [497, 151] on span at bounding box center [498, 151] width 5 height 5
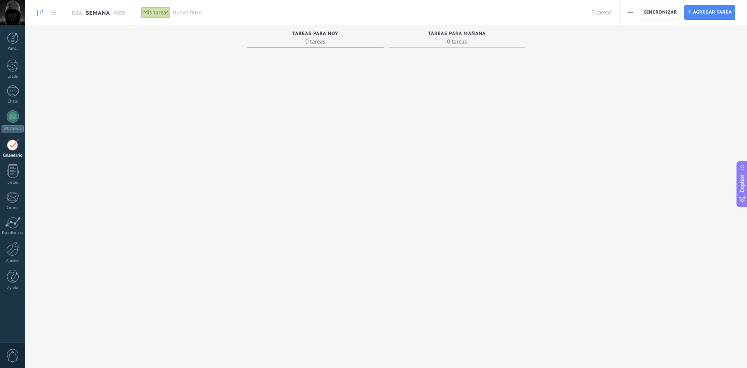
click at [100, 13] on link "Semana" at bounding box center [98, 12] width 25 height 25
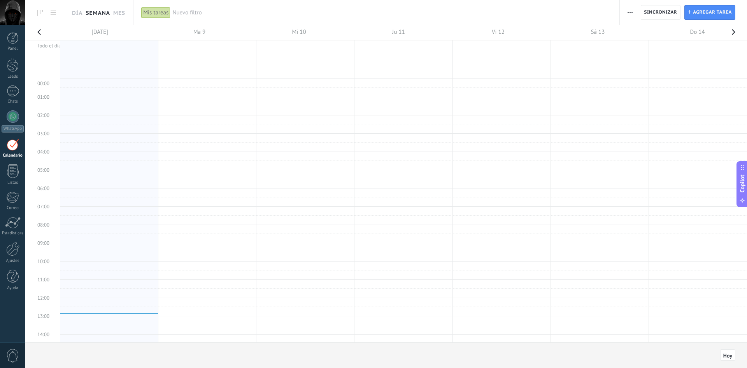
scroll to position [147, 0]
click at [119, 12] on link "Mes" at bounding box center [119, 12] width 12 height 25
click at [78, 13] on link "Día" at bounding box center [77, 12] width 11 height 25
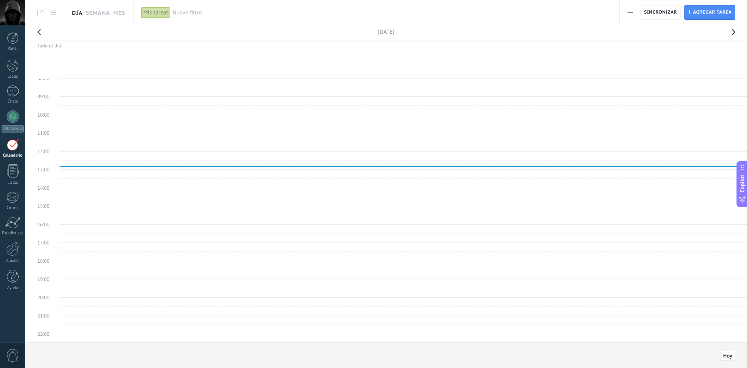
click at [14, 14] on div at bounding box center [12, 12] width 25 height 25
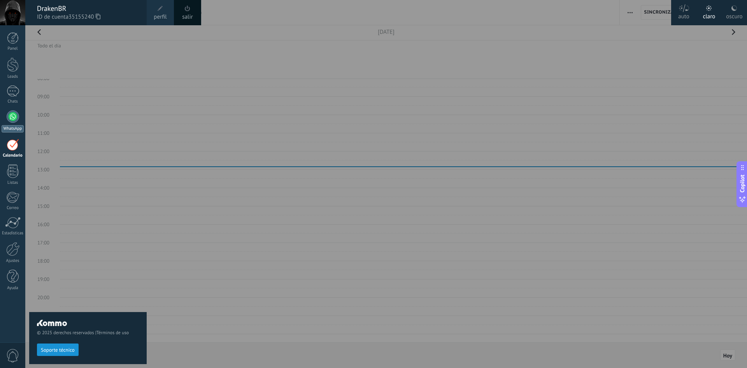
click at [9, 117] on div at bounding box center [13, 116] width 12 height 12
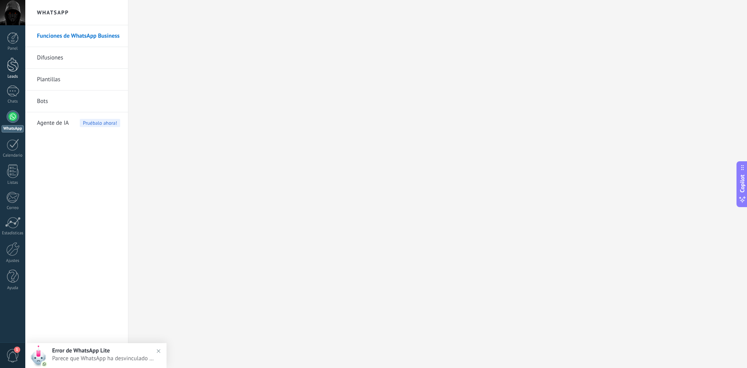
click at [17, 70] on div at bounding box center [13, 65] width 12 height 14
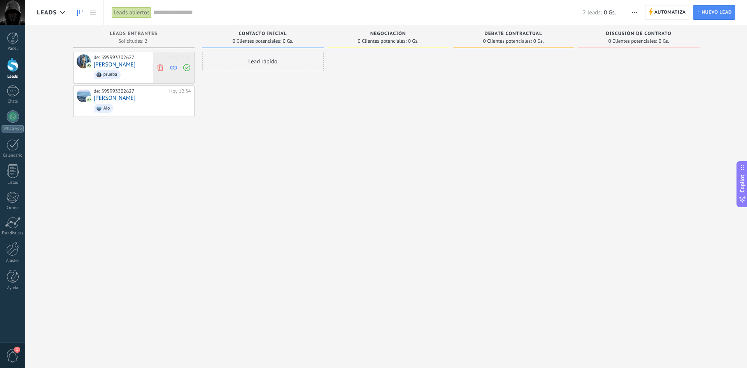
click at [163, 67] on use at bounding box center [161, 67] width 6 height 7
click at [187, 68] on icon at bounding box center [186, 67] width 7 height 7
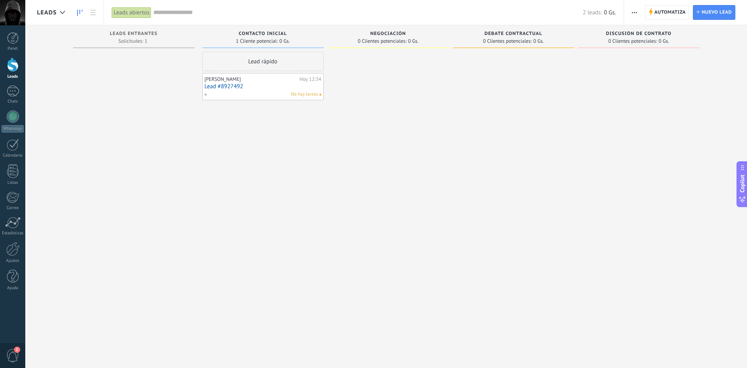
click at [296, 88] on link "Lead #8927492" at bounding box center [263, 86] width 117 height 7
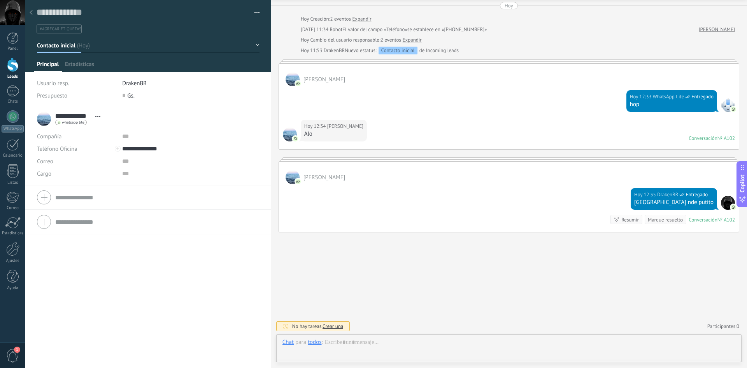
scroll to position [12, 0]
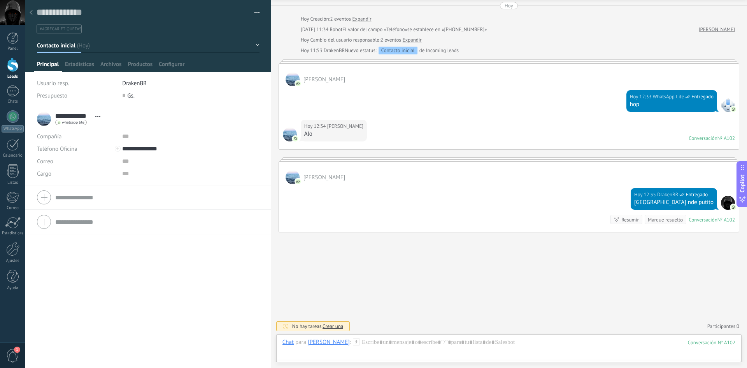
click at [28, 12] on div at bounding box center [31, 12] width 11 height 15
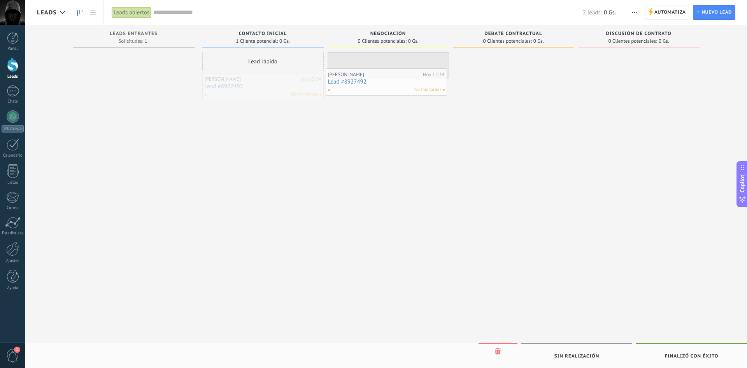
drag, startPoint x: 270, startPoint y: 86, endPoint x: 407, endPoint y: 86, distance: 136.9
click at [409, 80] on div "Leads Leads abiertos Aplicar 2 leads: 0 Gs. Leads abiertos Mis leads Leads gana…" at bounding box center [385, 191] width 721 height 382
drag, startPoint x: 381, startPoint y: 64, endPoint x: 488, endPoint y: 62, distance: 107.0
click at [488, 62] on div "Leads Leads abiertos Aplicar 2 leads: 0 Gs. Leads abiertos Mis leads Leads gana…" at bounding box center [385, 191] width 721 height 382
drag, startPoint x: 504, startPoint y: 63, endPoint x: 375, endPoint y: 78, distance: 130.4
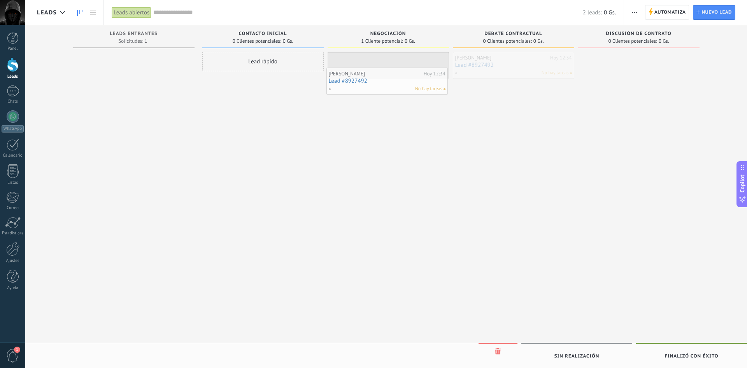
click at [376, 78] on div "Leads Leads abiertos Aplicar 2 leads: 0 Gs. Leads abiertos Mis leads Leads gana…" at bounding box center [385, 191] width 721 height 382
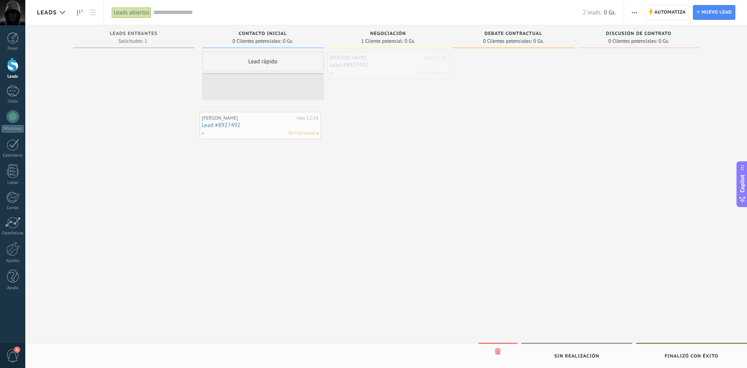
drag, startPoint x: 388, startPoint y: 63, endPoint x: 236, endPoint y: 114, distance: 160.1
click at [237, 115] on div "Leads Leads abiertos Aplicar 2 leads: 0 Gs. Leads abiertos Mis leads Leads gana…" at bounding box center [385, 191] width 721 height 382
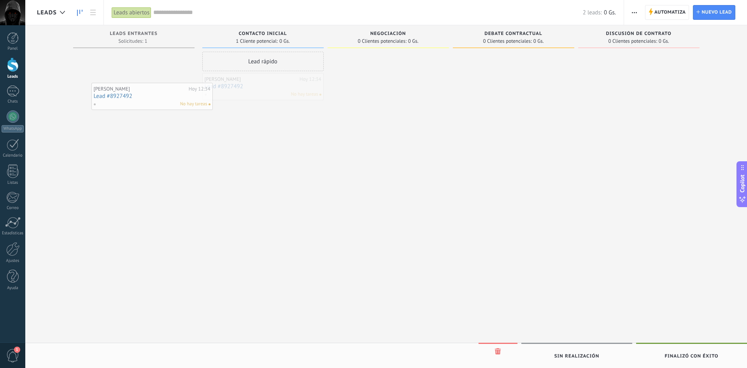
drag, startPoint x: 236, startPoint y: 81, endPoint x: 86, endPoint y: 75, distance: 151.0
click at [86, 75] on div "Leads Leads abiertos Aplicar 2 leads: 0 Gs. Leads abiertos Mis leads Leads gana…" at bounding box center [385, 191] width 721 height 382
drag, startPoint x: 267, startPoint y: 89, endPoint x: 134, endPoint y: 67, distance: 134.8
click at [134, 67] on div "Leads Leads abiertos Aplicar 2 leads: 0 Gs. Leads abiertos Mis leads Leads gana…" at bounding box center [385, 191] width 721 height 382
drag, startPoint x: 256, startPoint y: 86, endPoint x: 381, endPoint y: 60, distance: 127.5
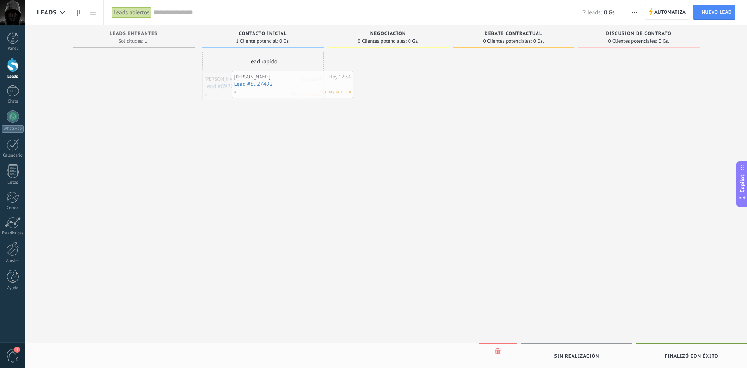
click at [381, 60] on div "Leads Leads abiertos Aplicar 2 leads: 0 Gs. Leads abiertos Mis leads Leads gana…" at bounding box center [385, 191] width 721 height 382
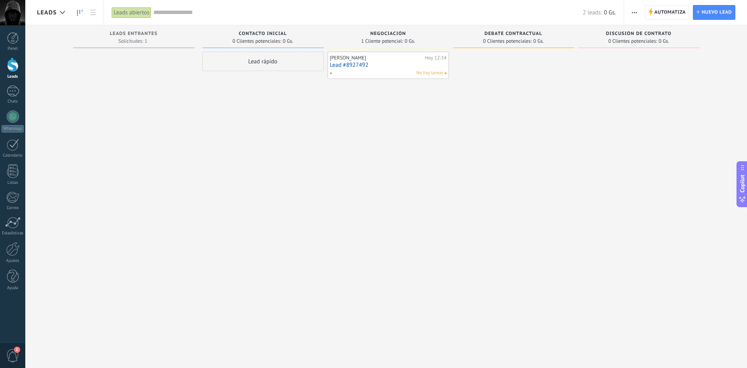
click at [495, 66] on div "Leads Leads abiertos Aplicar 2 leads: 0 Gs. Leads abiertos Mis leads Leads gana…" at bounding box center [385, 191] width 721 height 382
click at [585, 60] on div "Leads Leads abiertos Aplicar 2 leads: 0 Gs. Leads abiertos Mis leads Leads gana…" at bounding box center [385, 191] width 721 height 382
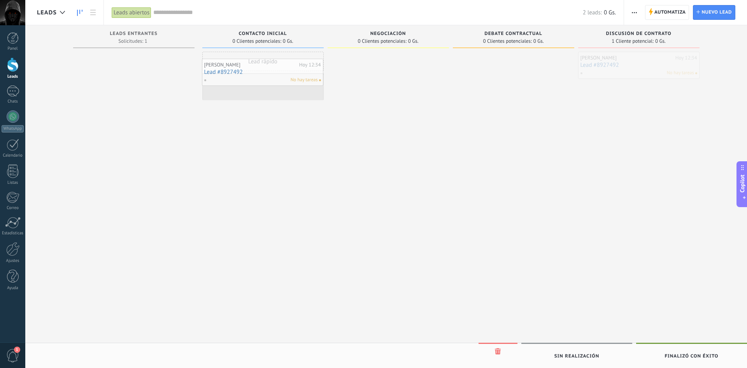
drag, startPoint x: 628, startPoint y: 63, endPoint x: 241, endPoint y: 75, distance: 387.2
click at [241, 75] on div "Leads Leads abiertos Aplicar 2 leads: 0 Gs. Leads abiertos Mis leads Leads gana…" at bounding box center [385, 191] width 721 height 382
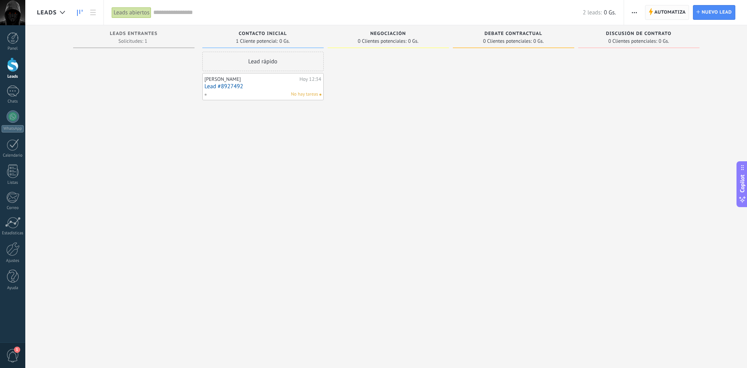
drag, startPoint x: 665, startPoint y: 12, endPoint x: 627, endPoint y: 22, distance: 39.3
click at [664, 12] on span "Automatiza" at bounding box center [670, 12] width 32 height 14
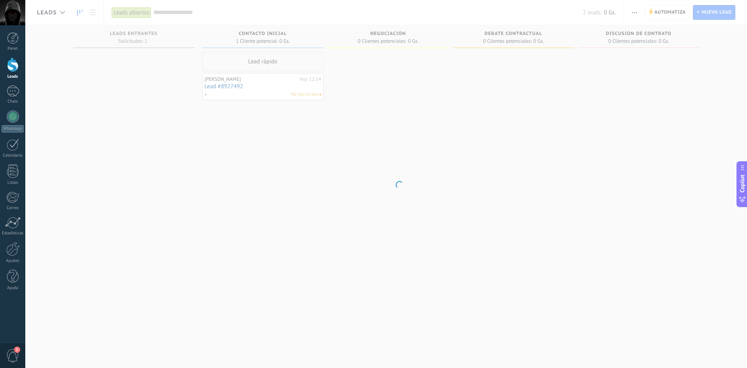
scroll to position [12, 0]
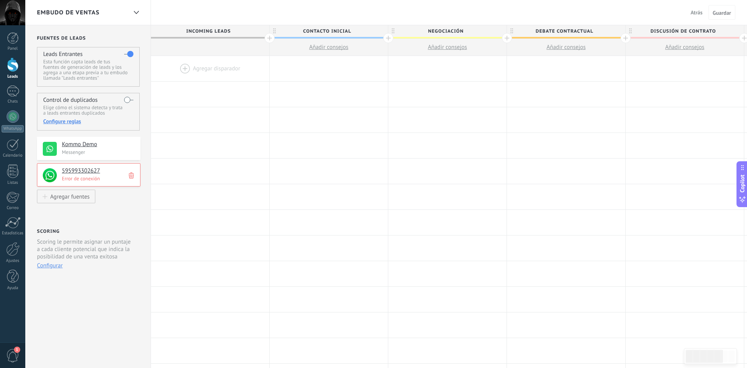
click at [695, 13] on span "Atrás" at bounding box center [696, 12] width 12 height 7
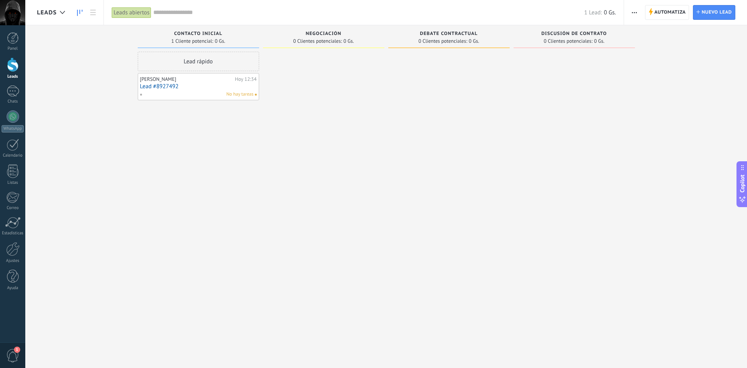
click at [15, 13] on div at bounding box center [12, 12] width 25 height 25
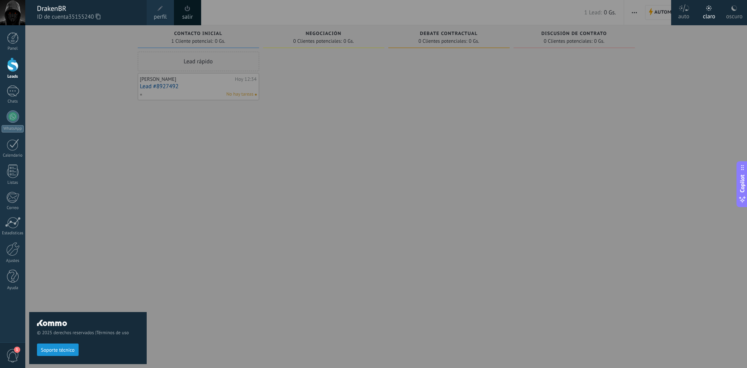
click at [193, 12] on div "salir" at bounding box center [187, 12] width 27 height 25
